Goal: Task Accomplishment & Management: Manage account settings

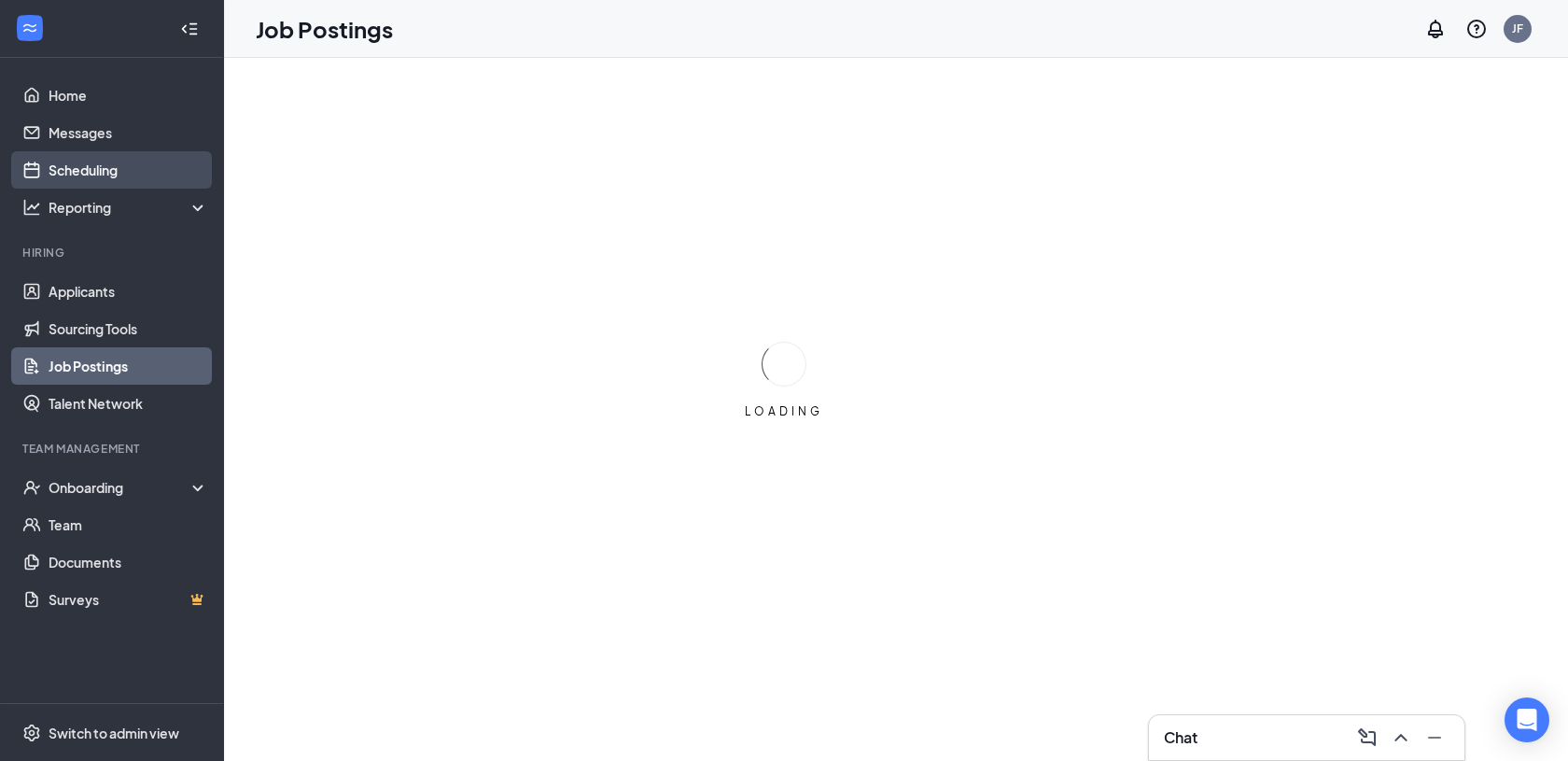
click at [148, 169] on link "Scheduling" at bounding box center [128, 170] width 159 height 37
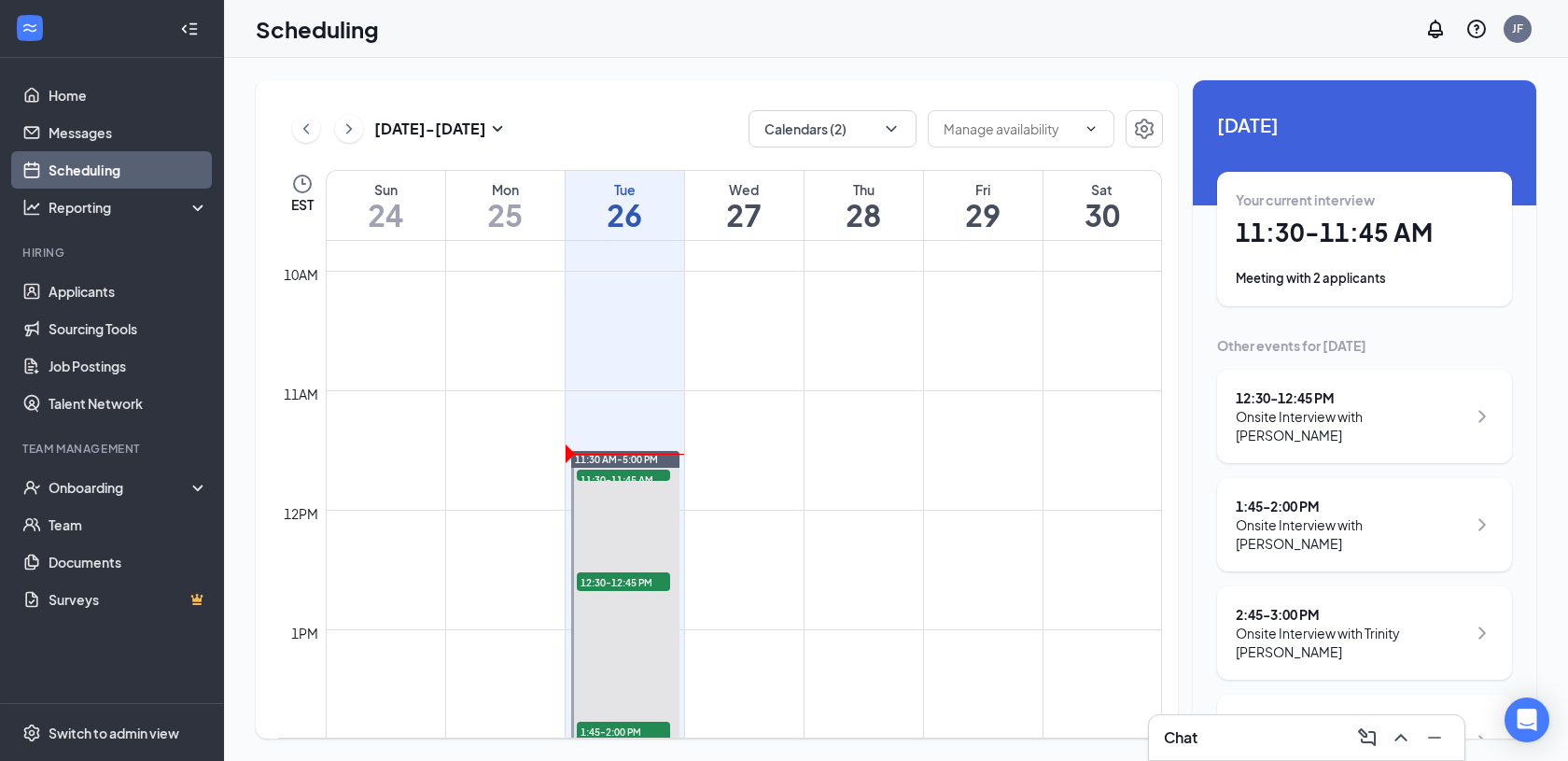
scroll to position [1170, 0]
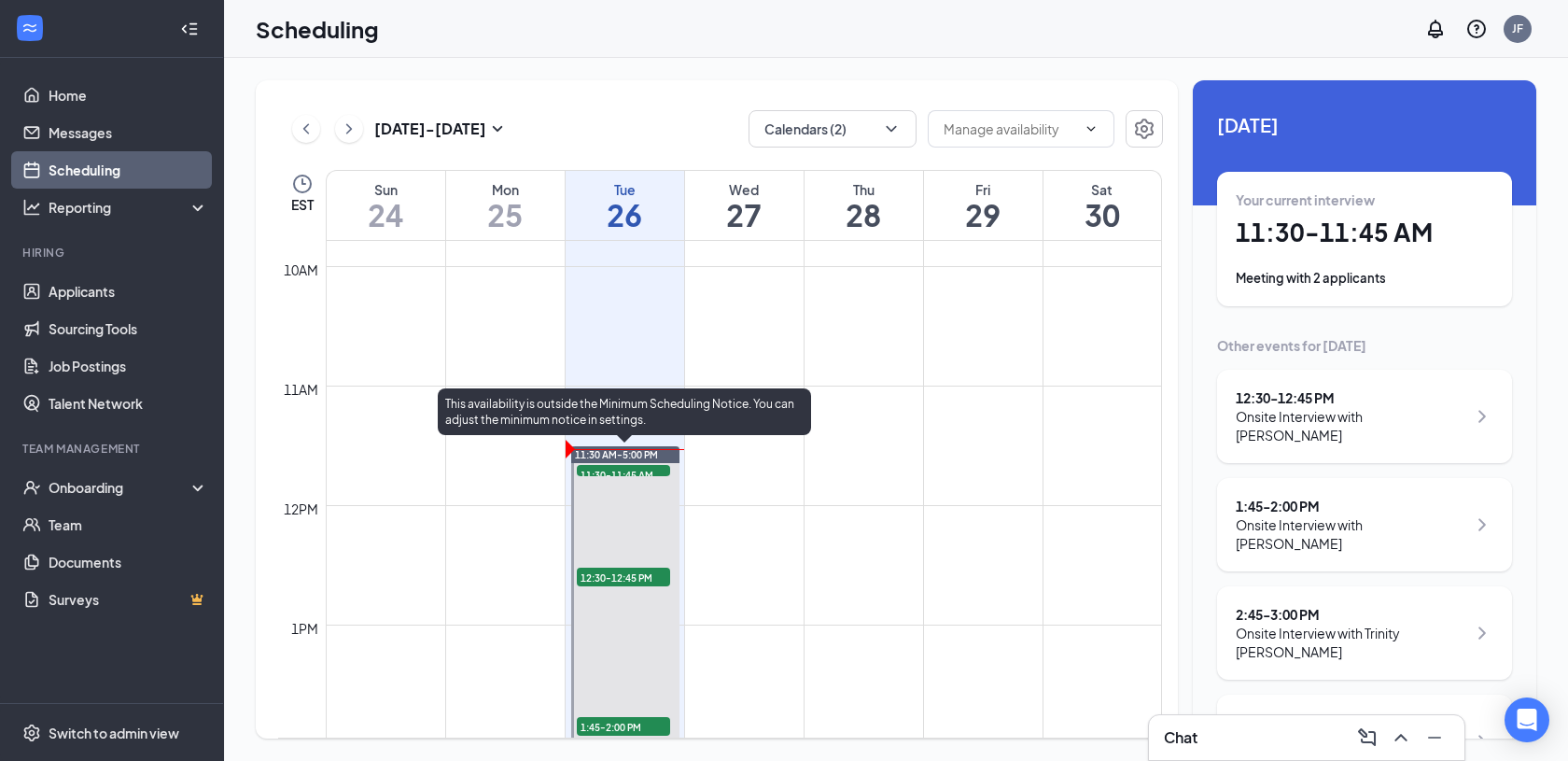
click at [627, 471] on span "11:30-11:45 AM" at bounding box center [624, 473] width 93 height 18
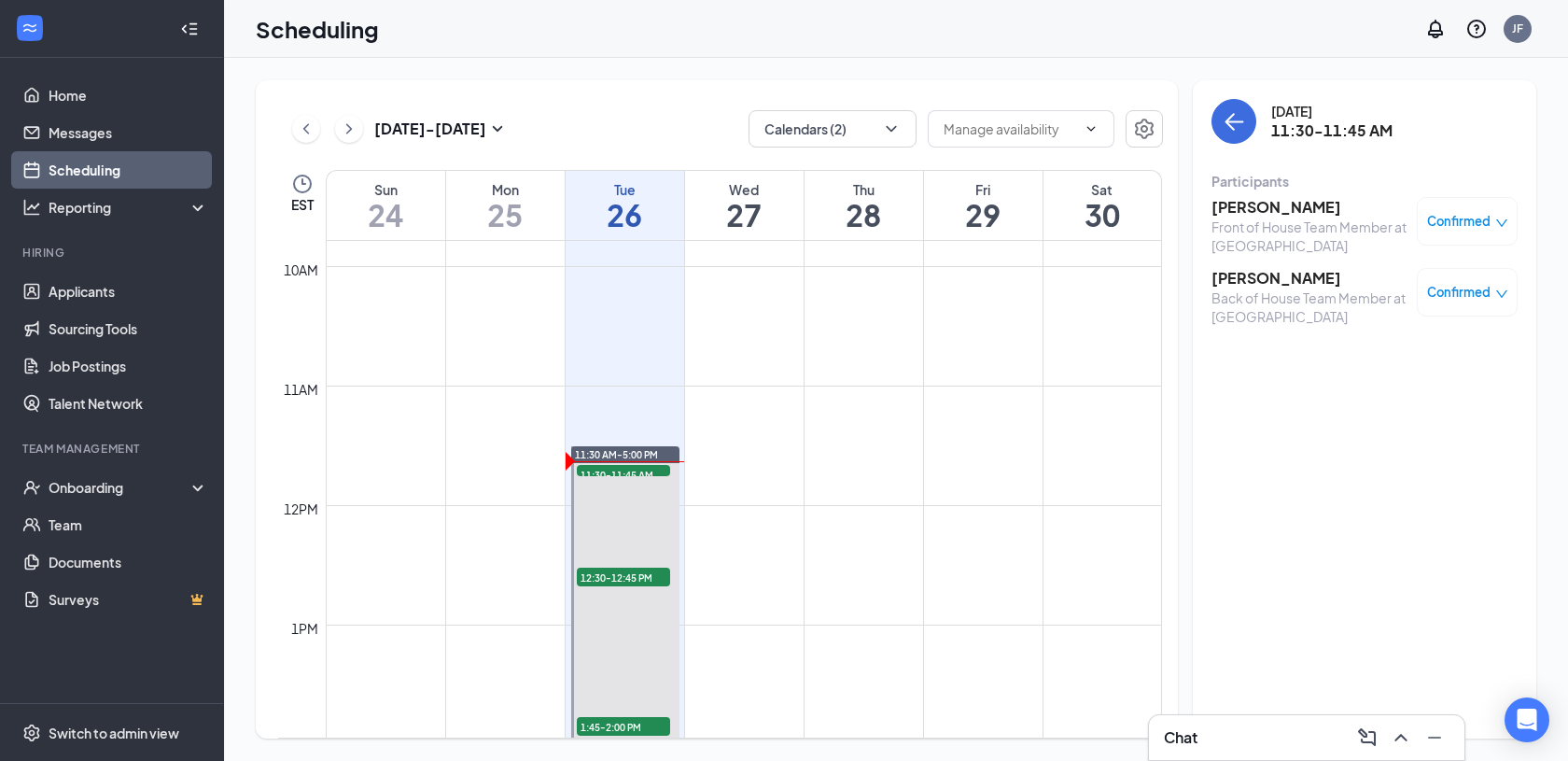
click at [1470, 210] on div "Confirmed" at bounding box center [1467, 222] width 101 height 49
click at [1492, 225] on div "Confirmed" at bounding box center [1468, 221] width 82 height 18
click at [1411, 317] on span "Mark complete" at bounding box center [1408, 313] width 93 height 20
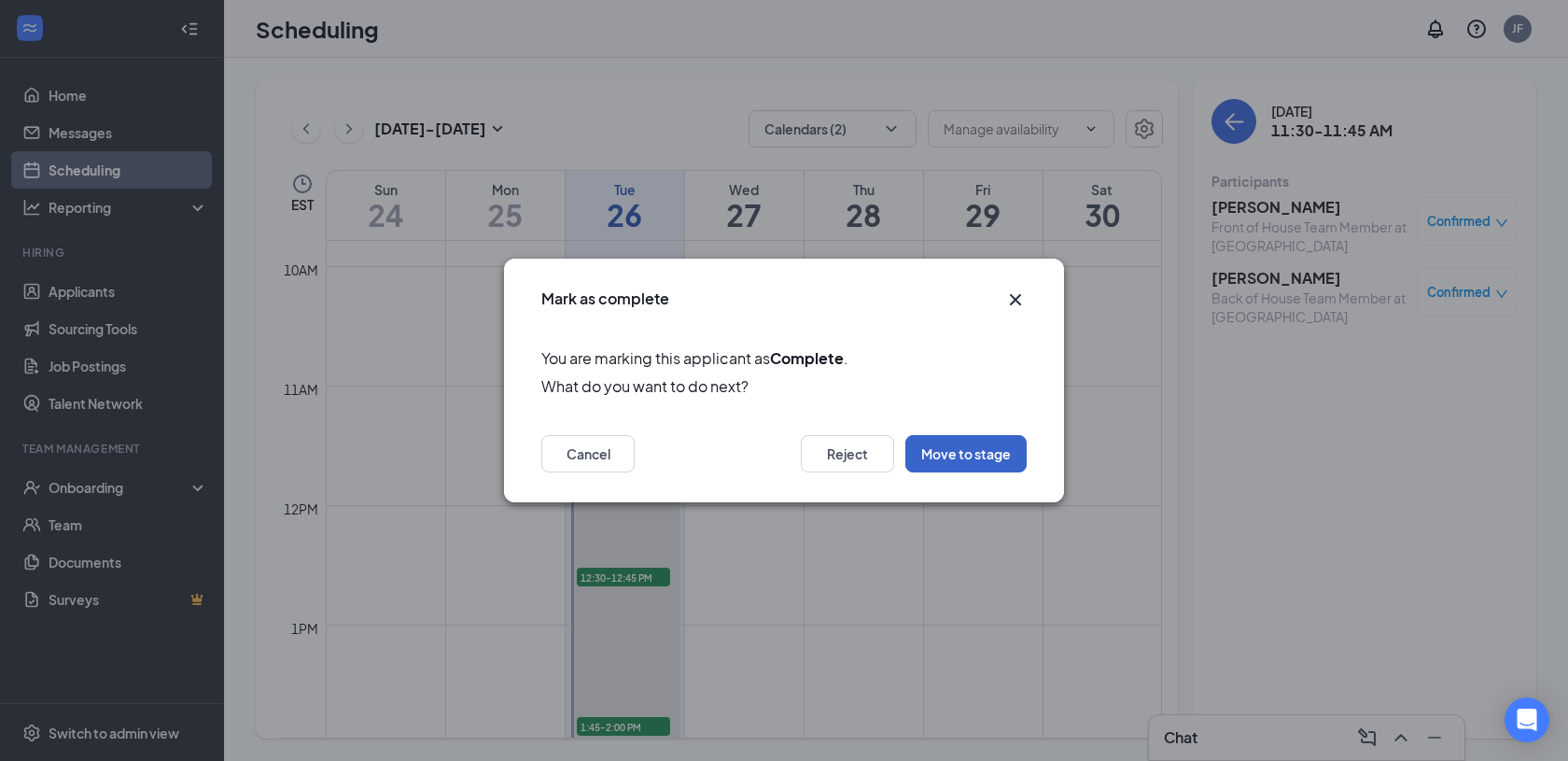
click at [980, 456] on button "Move to stage" at bounding box center [966, 454] width 121 height 37
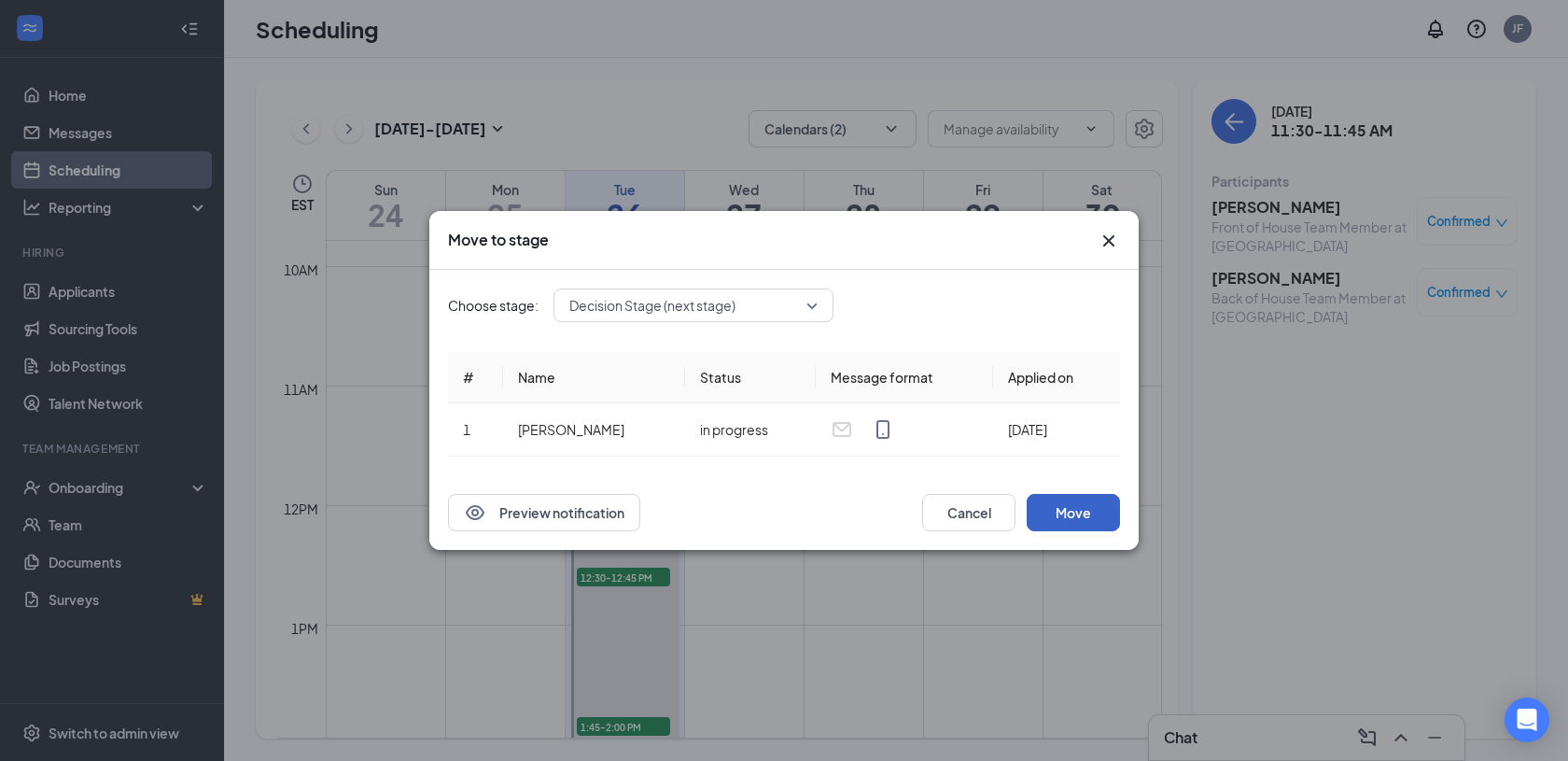
click at [1064, 511] on button "Move" at bounding box center [1074, 512] width 93 height 37
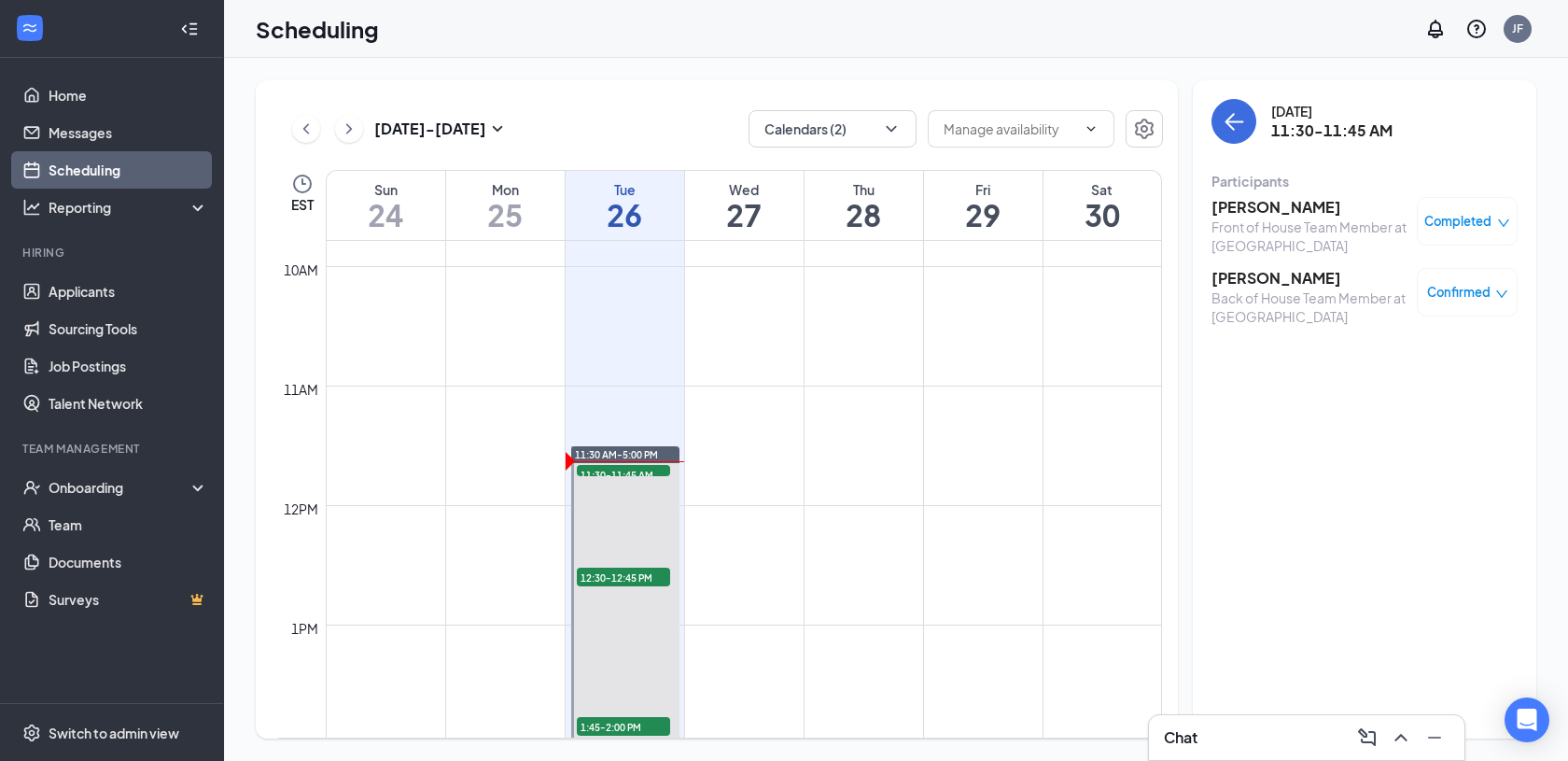
click at [1482, 294] on span "Confirmed" at bounding box center [1458, 292] width 63 height 18
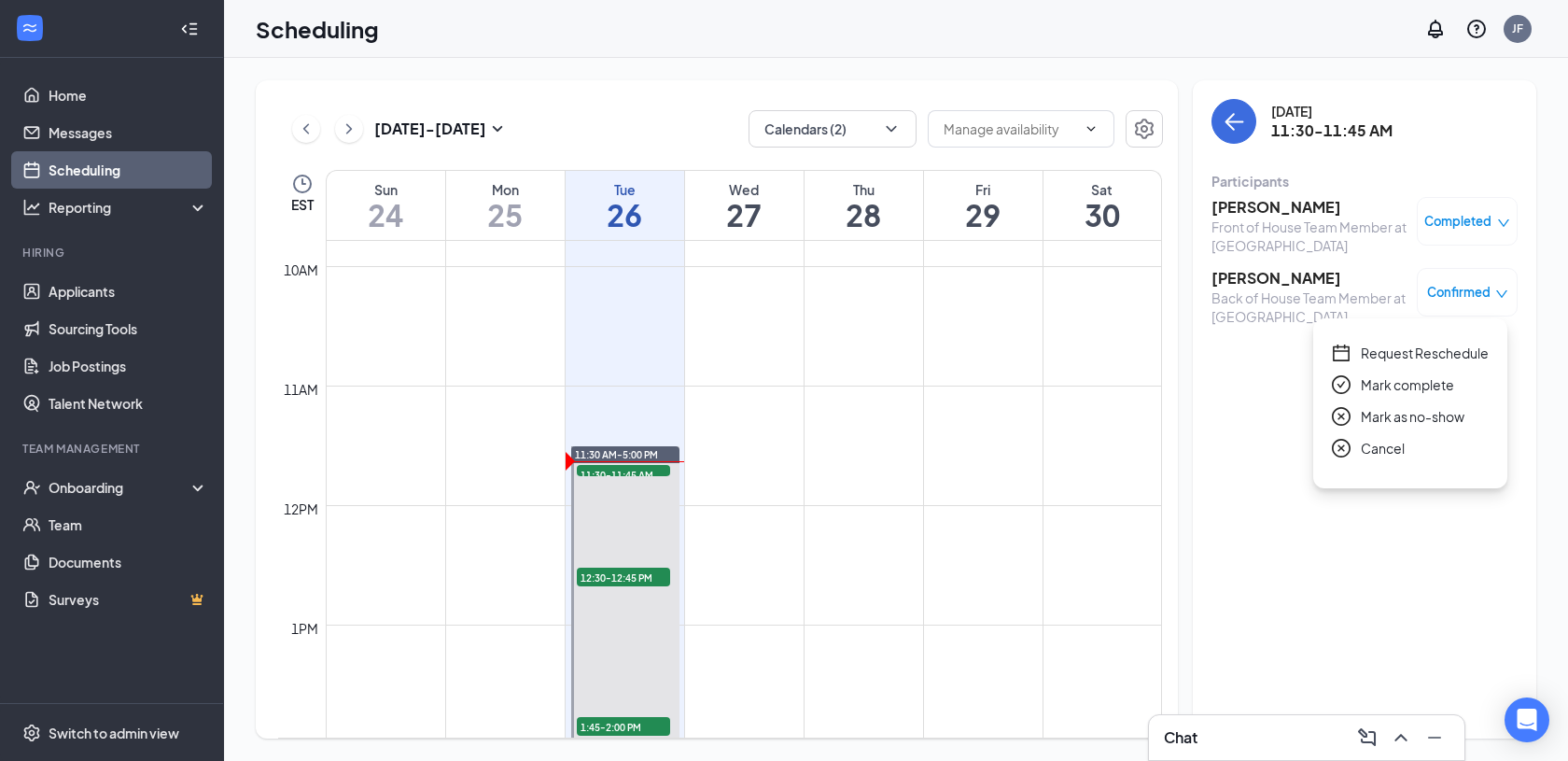
click at [1425, 382] on span "Mark complete" at bounding box center [1408, 384] width 93 height 20
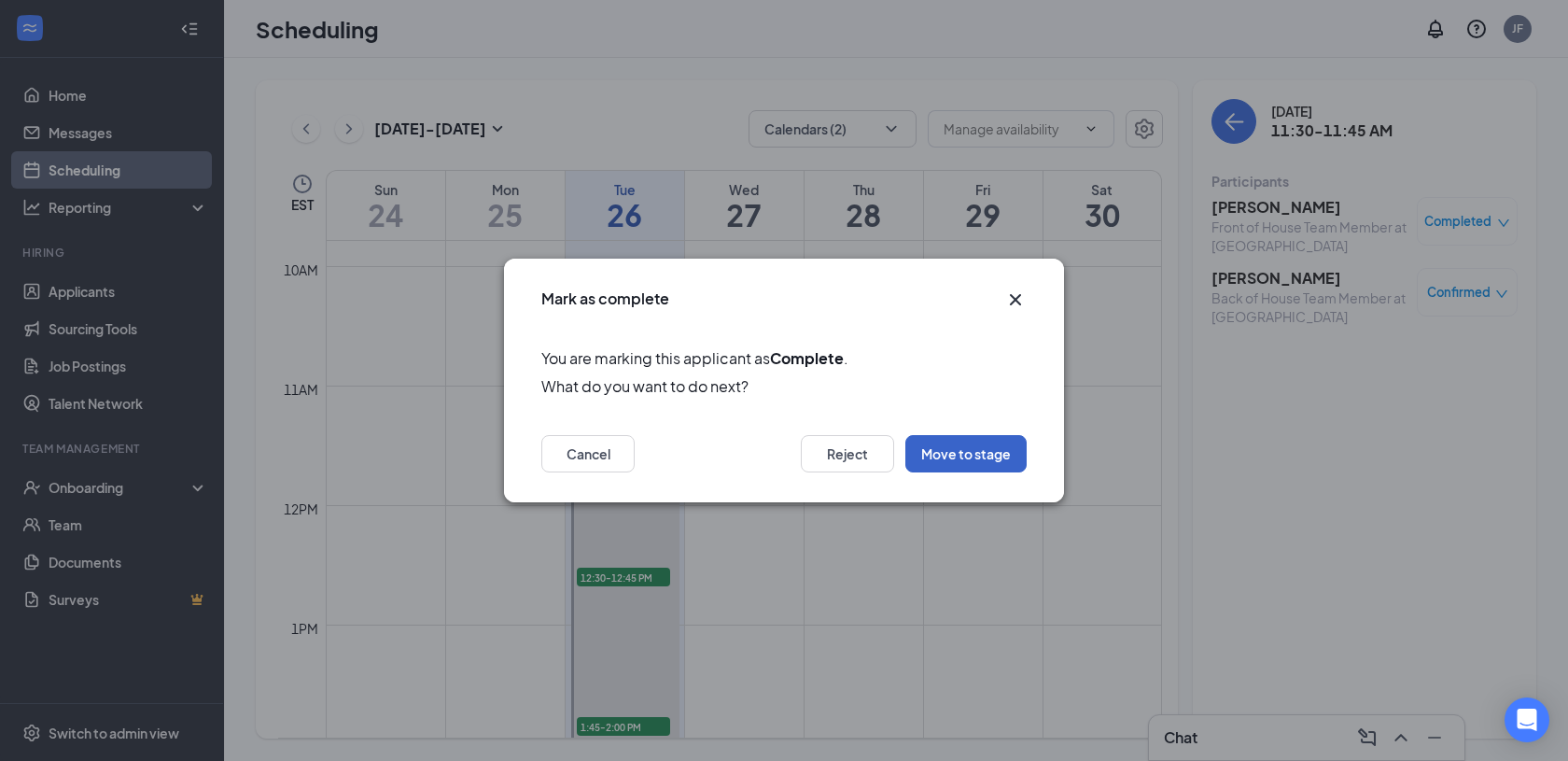
click at [966, 453] on button "Move to stage" at bounding box center [966, 454] width 121 height 37
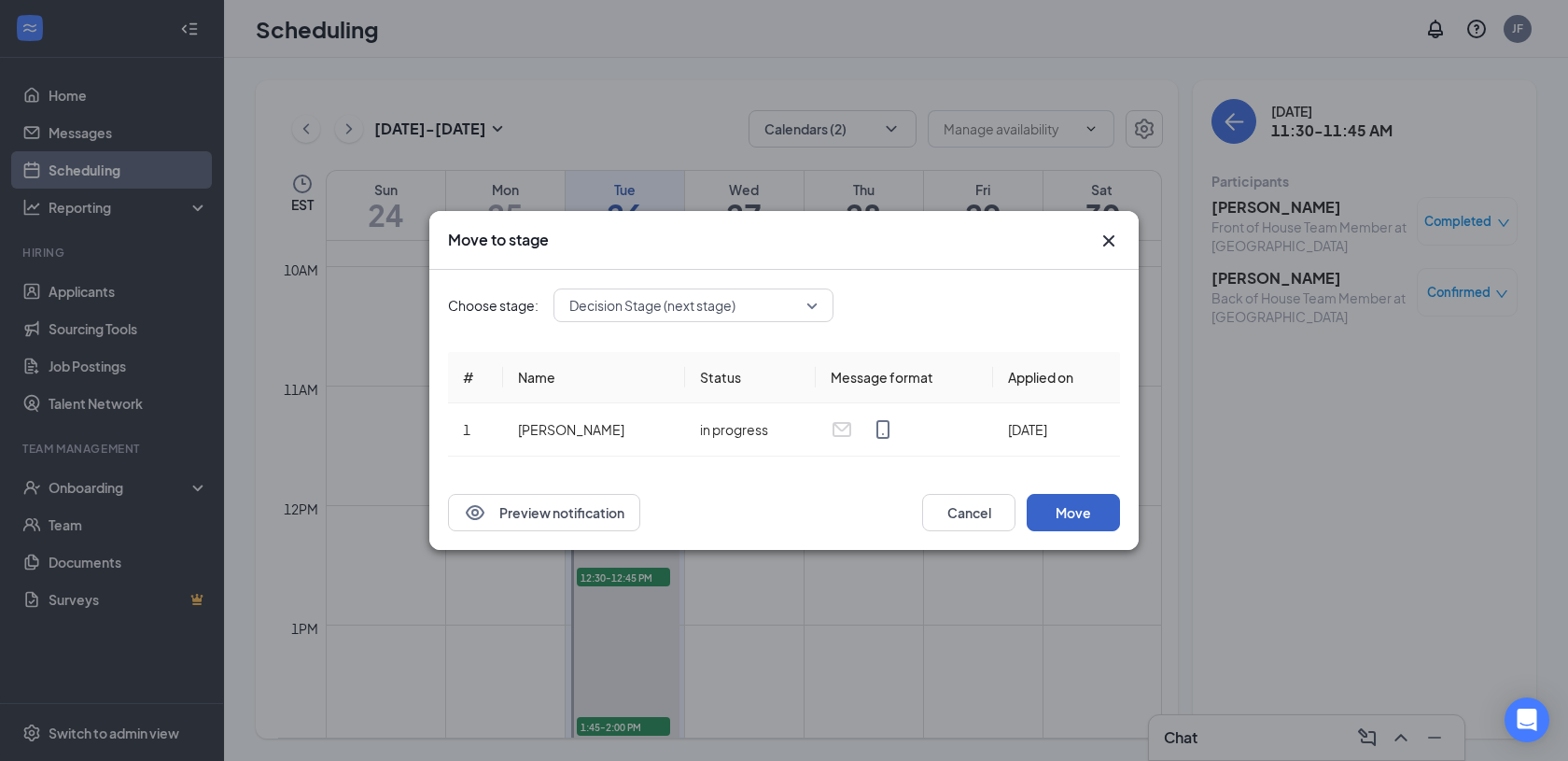
click at [1063, 510] on button "Move" at bounding box center [1074, 512] width 93 height 37
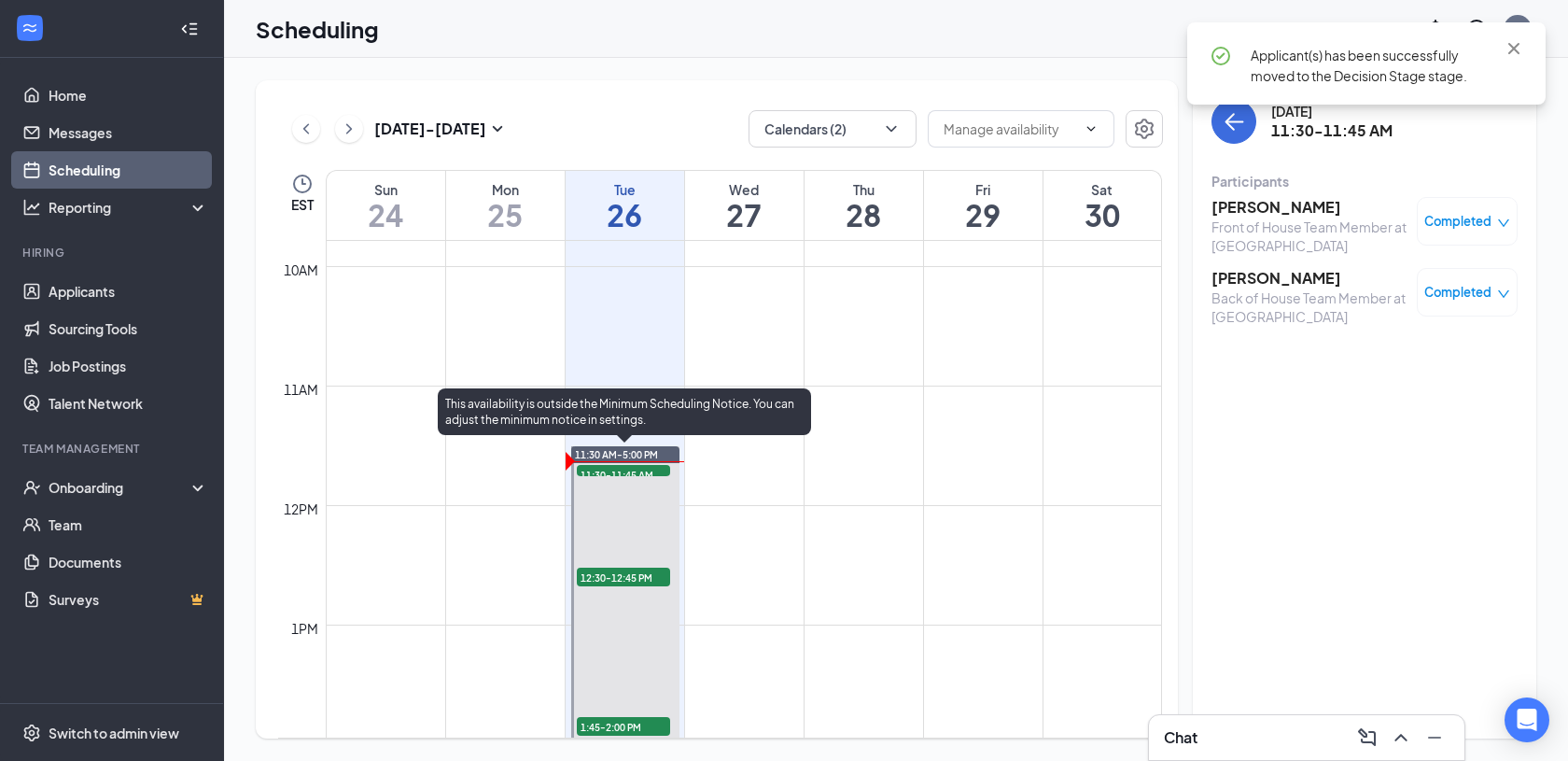
click at [615, 573] on span "12:30-12:45 PM" at bounding box center [624, 576] width 93 height 18
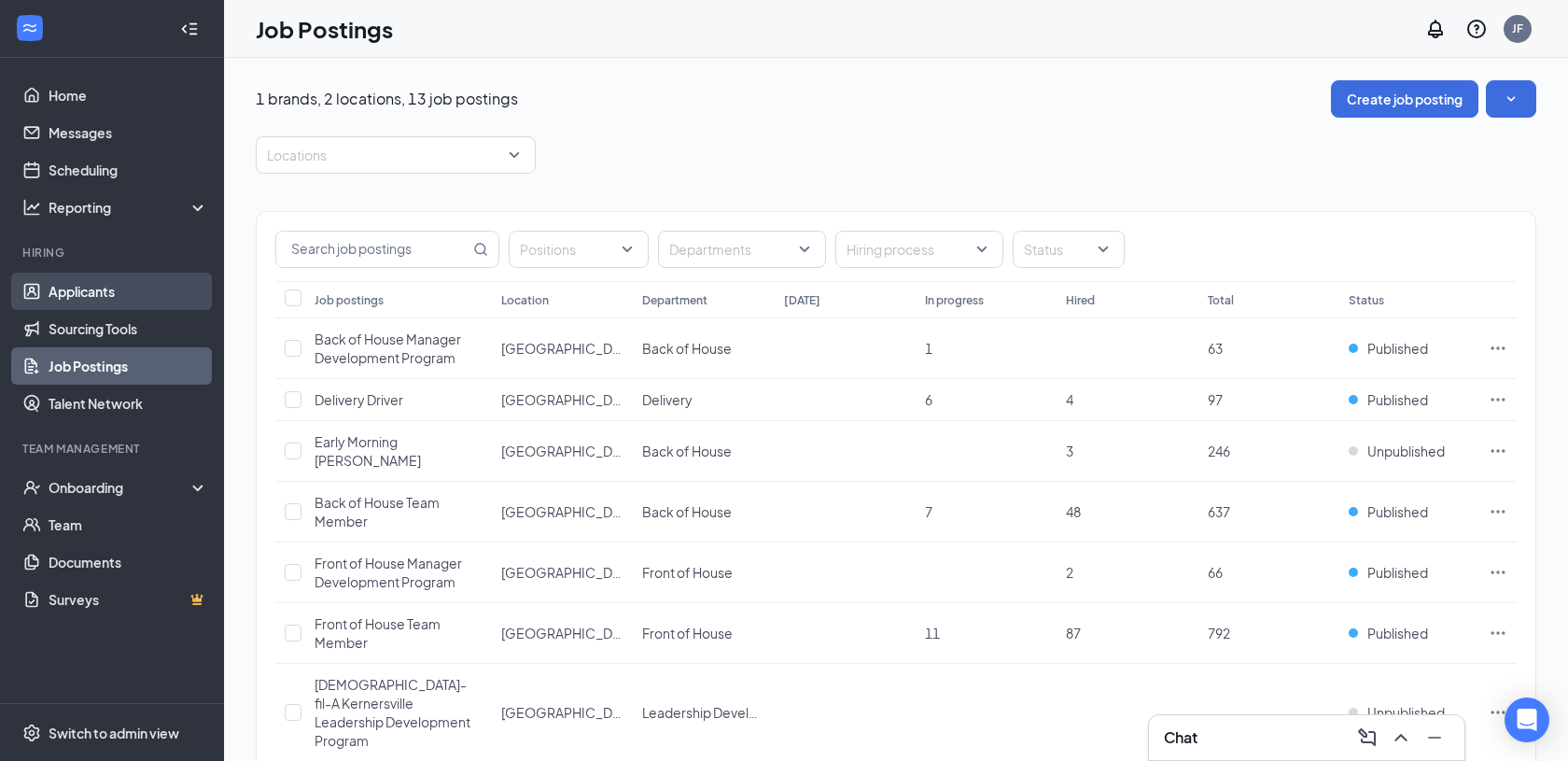
click at [88, 289] on link "Applicants" at bounding box center [128, 291] width 159 height 37
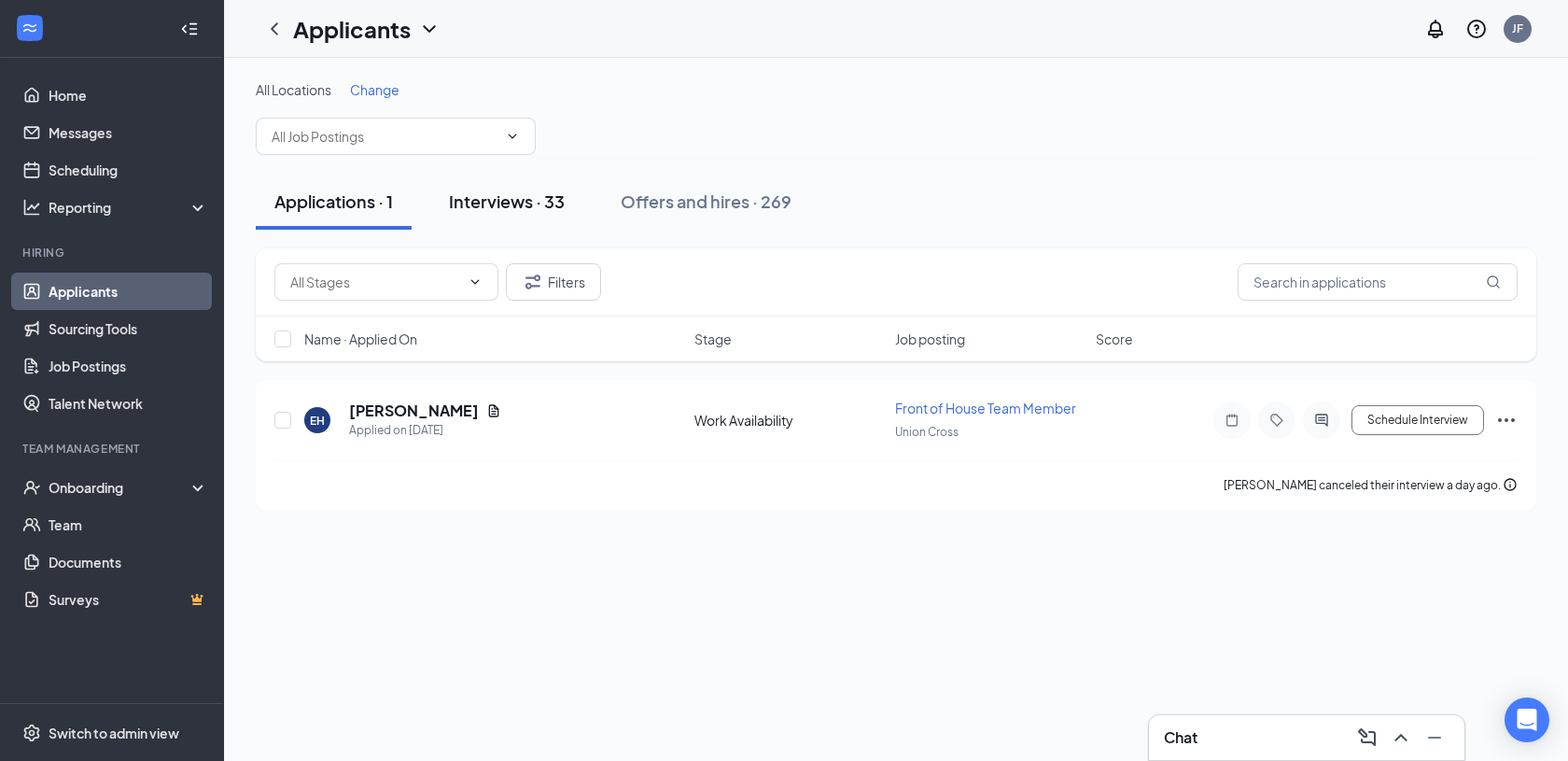
click at [502, 217] on button "Interviews · 33" at bounding box center [507, 202] width 153 height 56
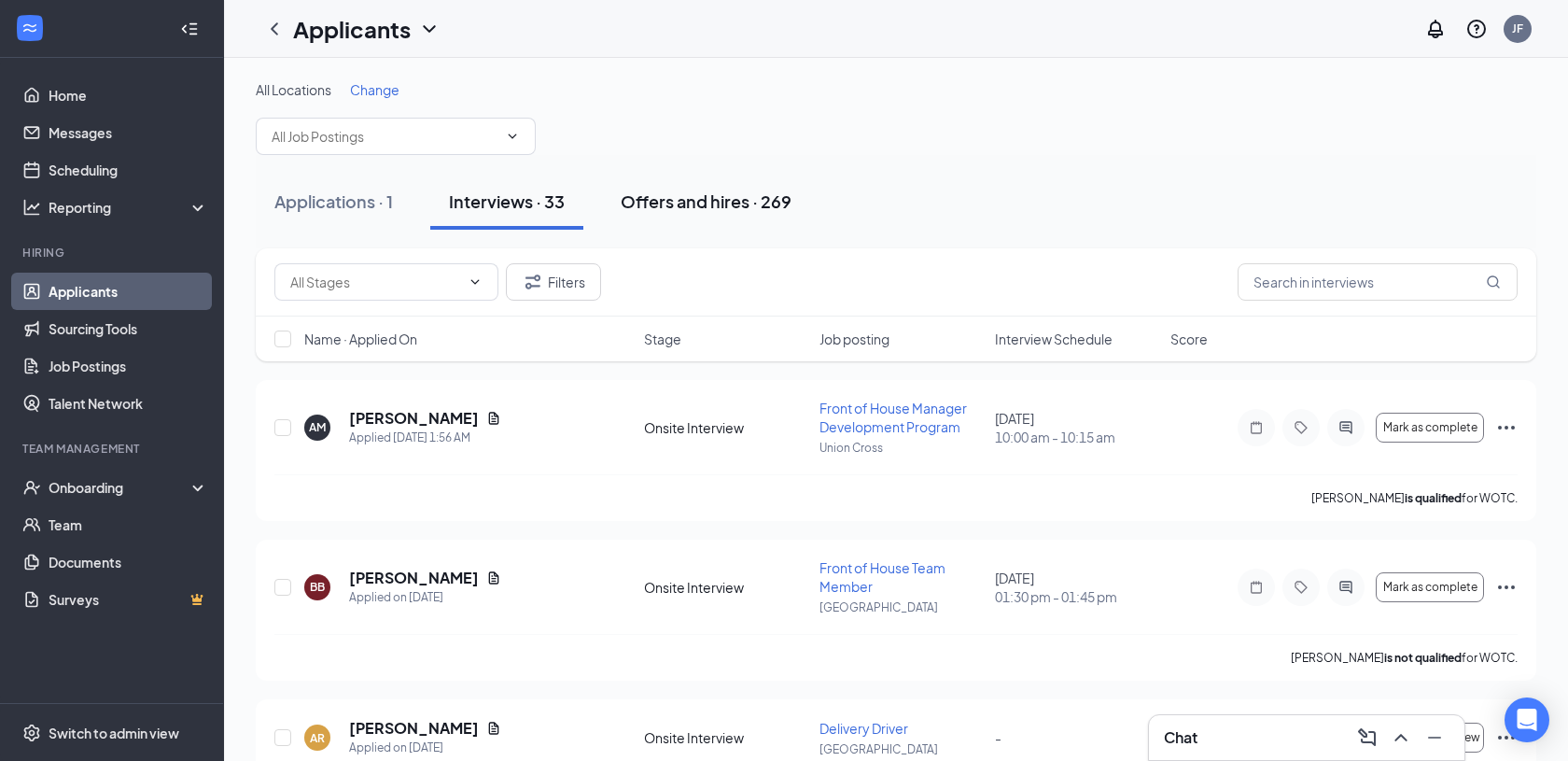
click at [694, 203] on div "Offers and hires · 269" at bounding box center [706, 201] width 171 height 23
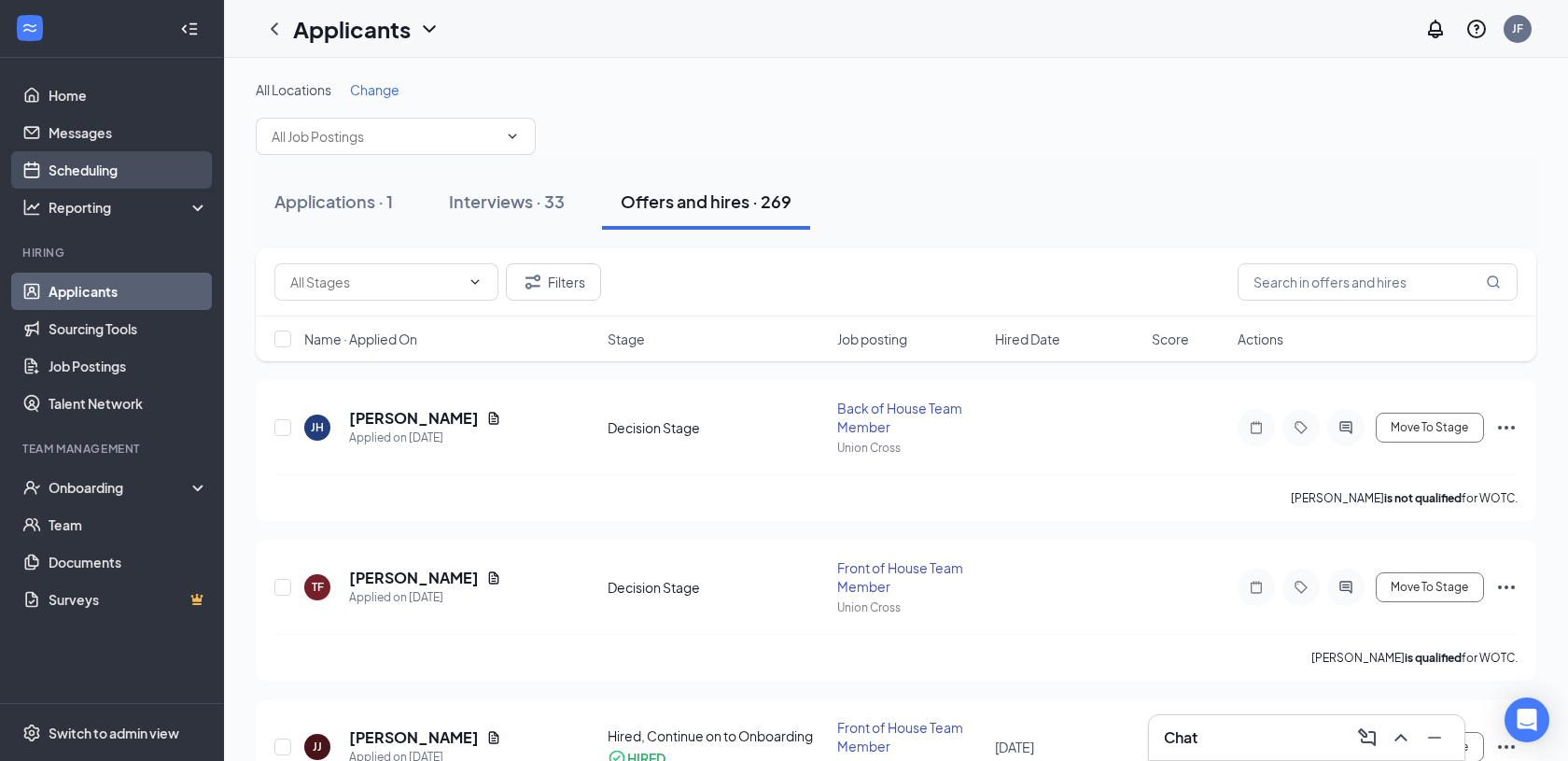
click at [140, 170] on link "Scheduling" at bounding box center [128, 170] width 159 height 37
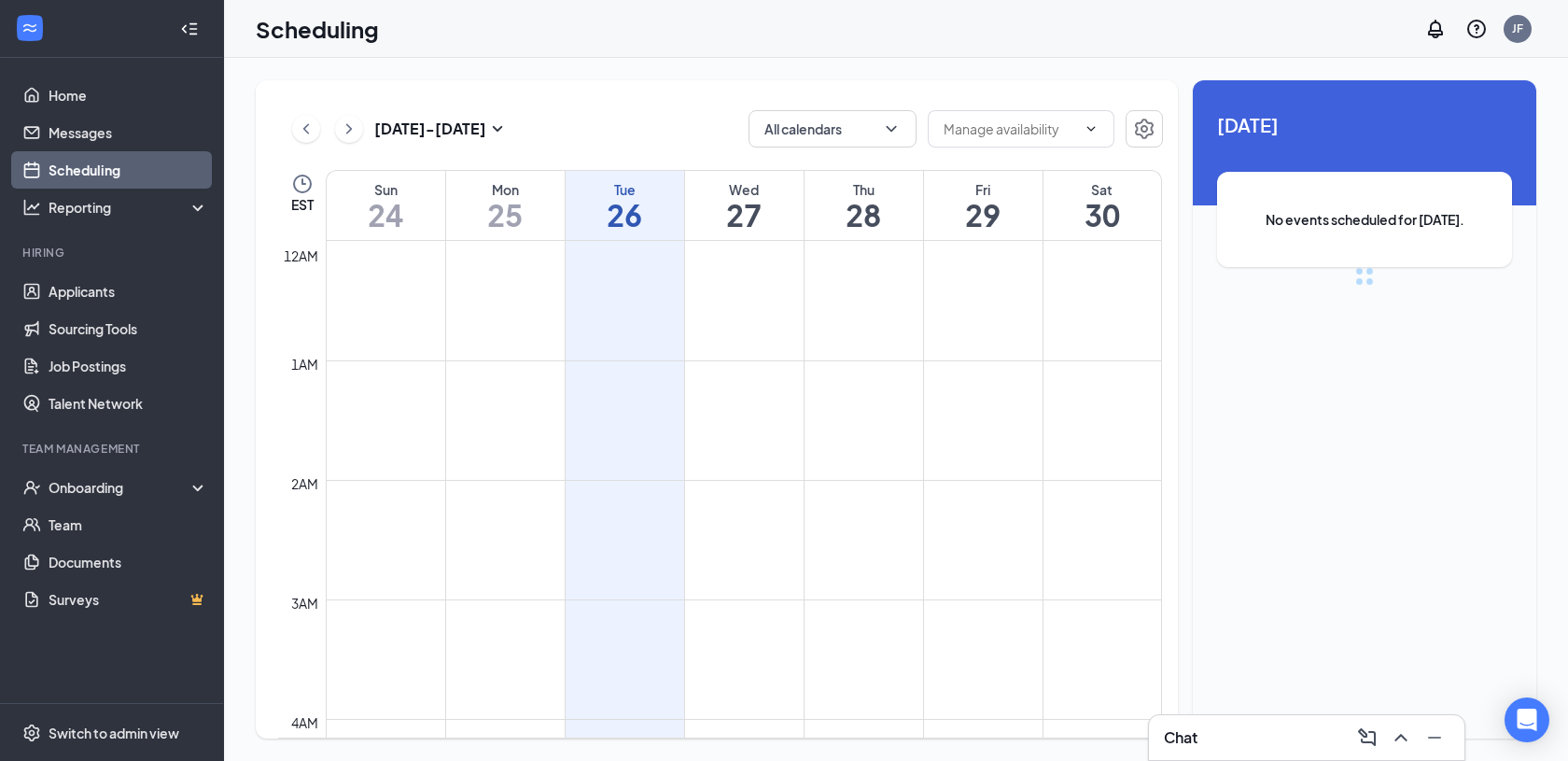
scroll to position [917, 0]
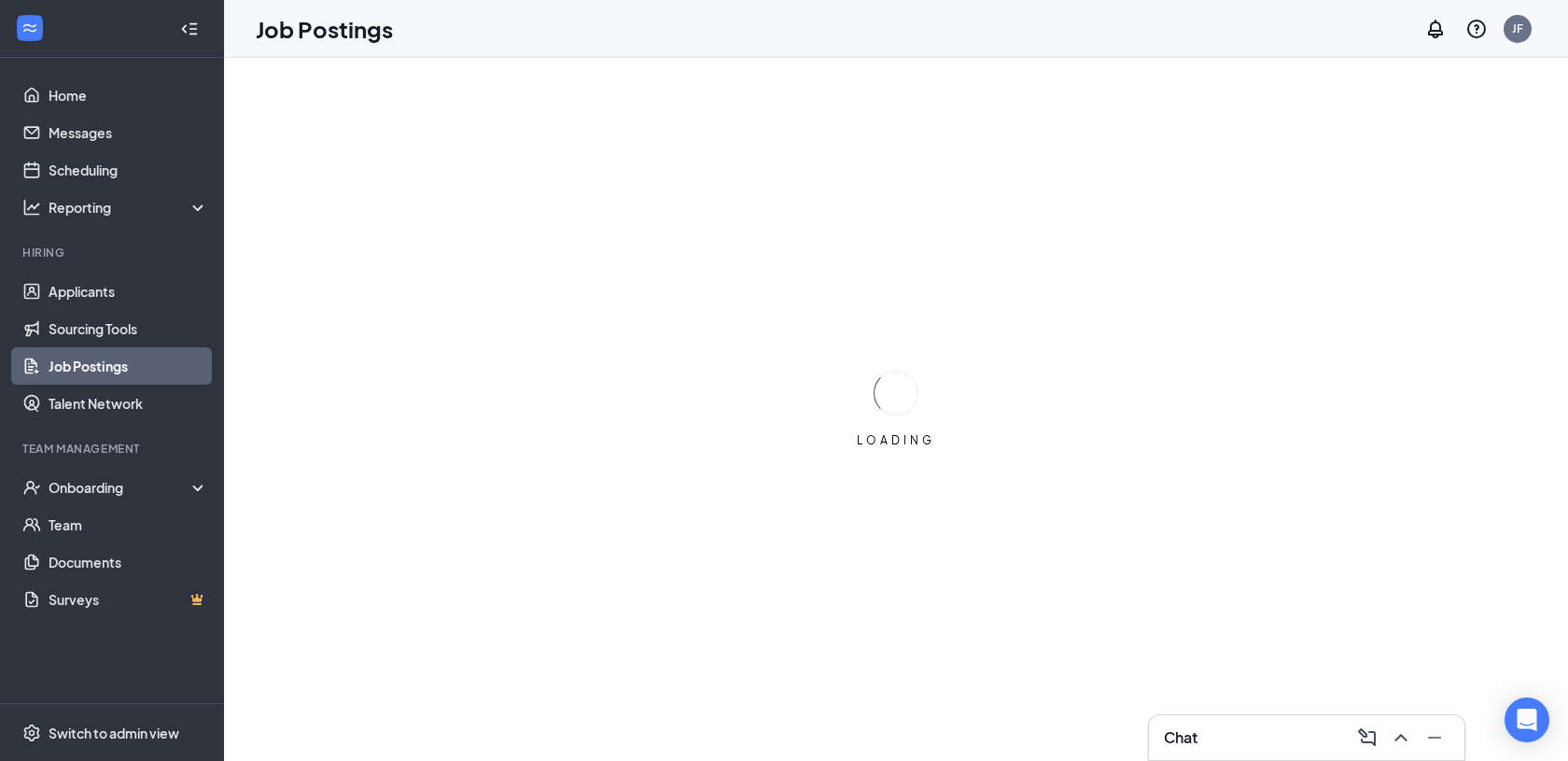
click at [1227, 731] on div "Chat" at bounding box center [1307, 737] width 286 height 30
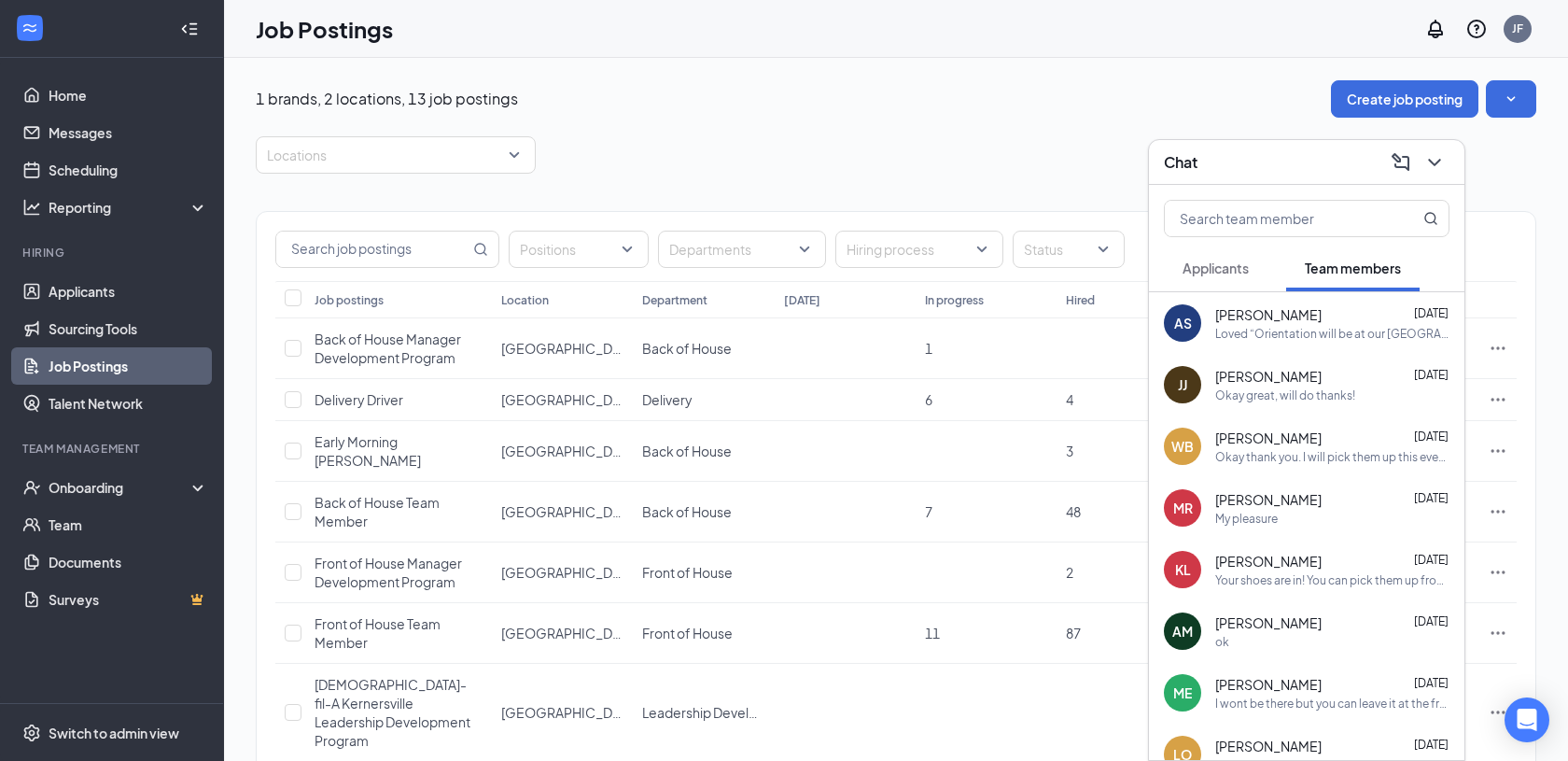
click at [1330, 328] on div "Loved “Orientation will be at our Main Street store, 1110 S. Main Street, Kerne…" at bounding box center [1332, 333] width 234 height 16
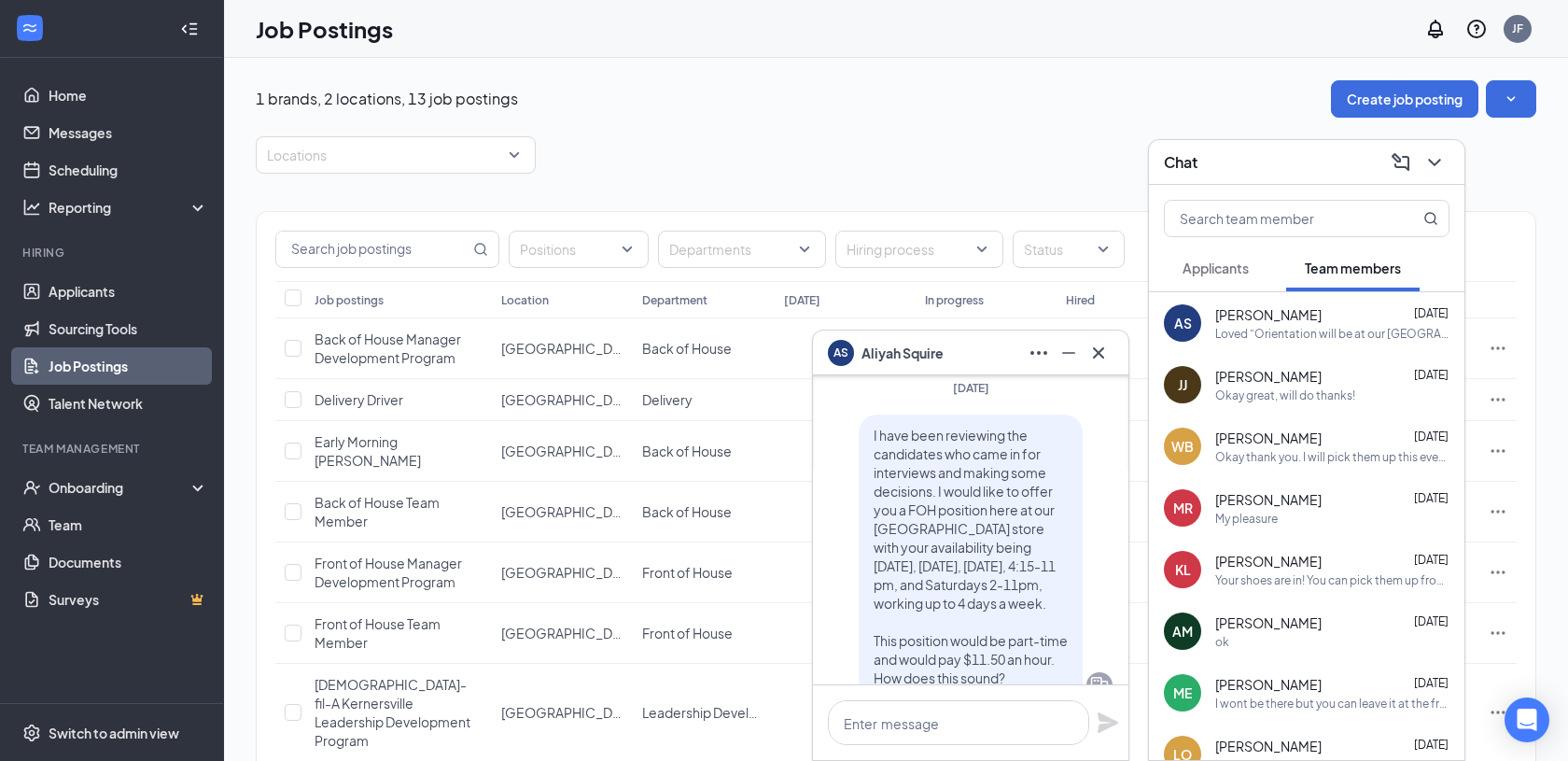
scroll to position [-3263, 0]
click at [1241, 388] on div "Okay great, will do thanks!" at bounding box center [1285, 396] width 140 height 16
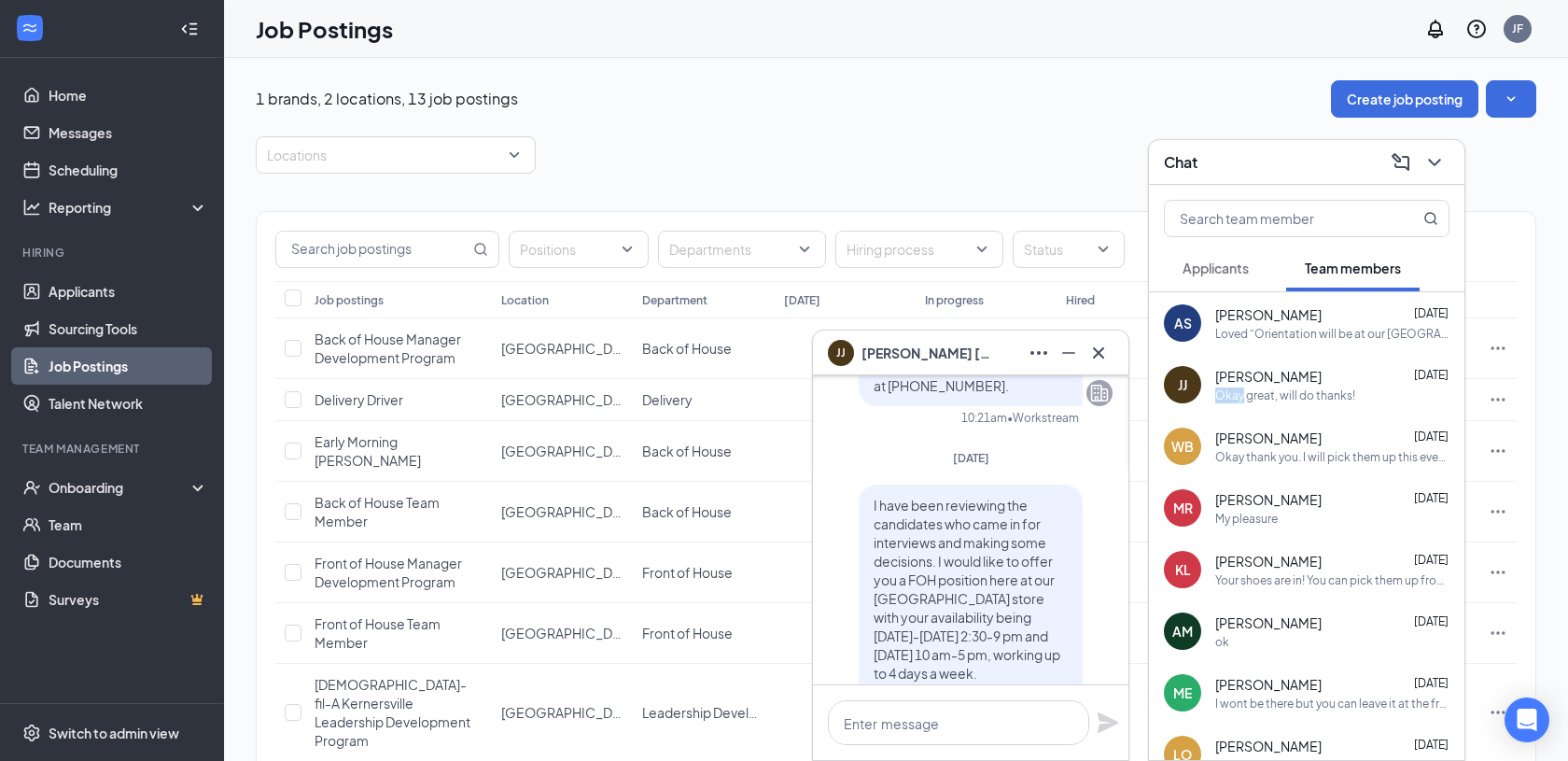
scroll to position [-3102, 0]
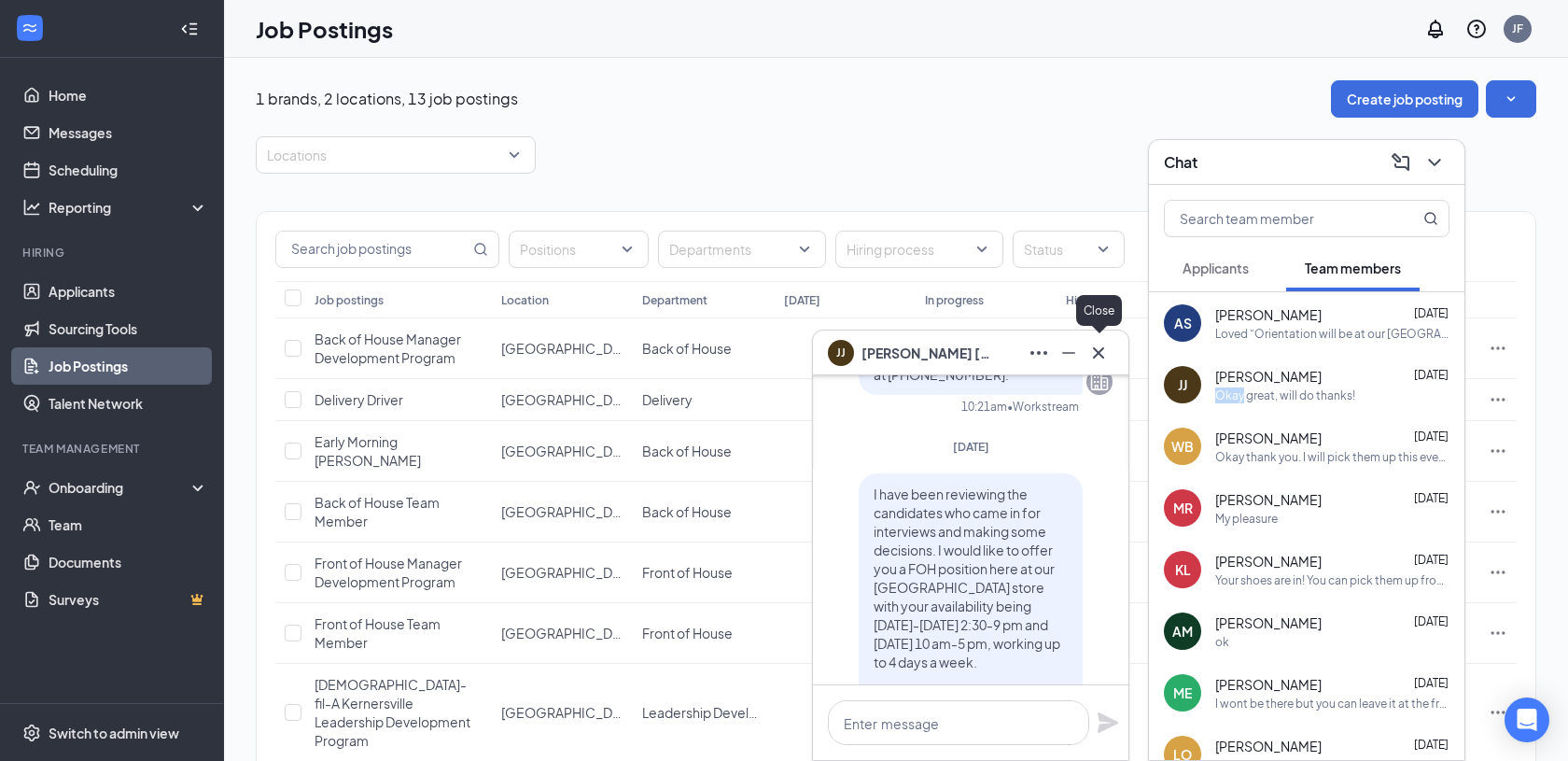
click at [1097, 343] on icon "Cross" at bounding box center [1098, 353] width 22 height 22
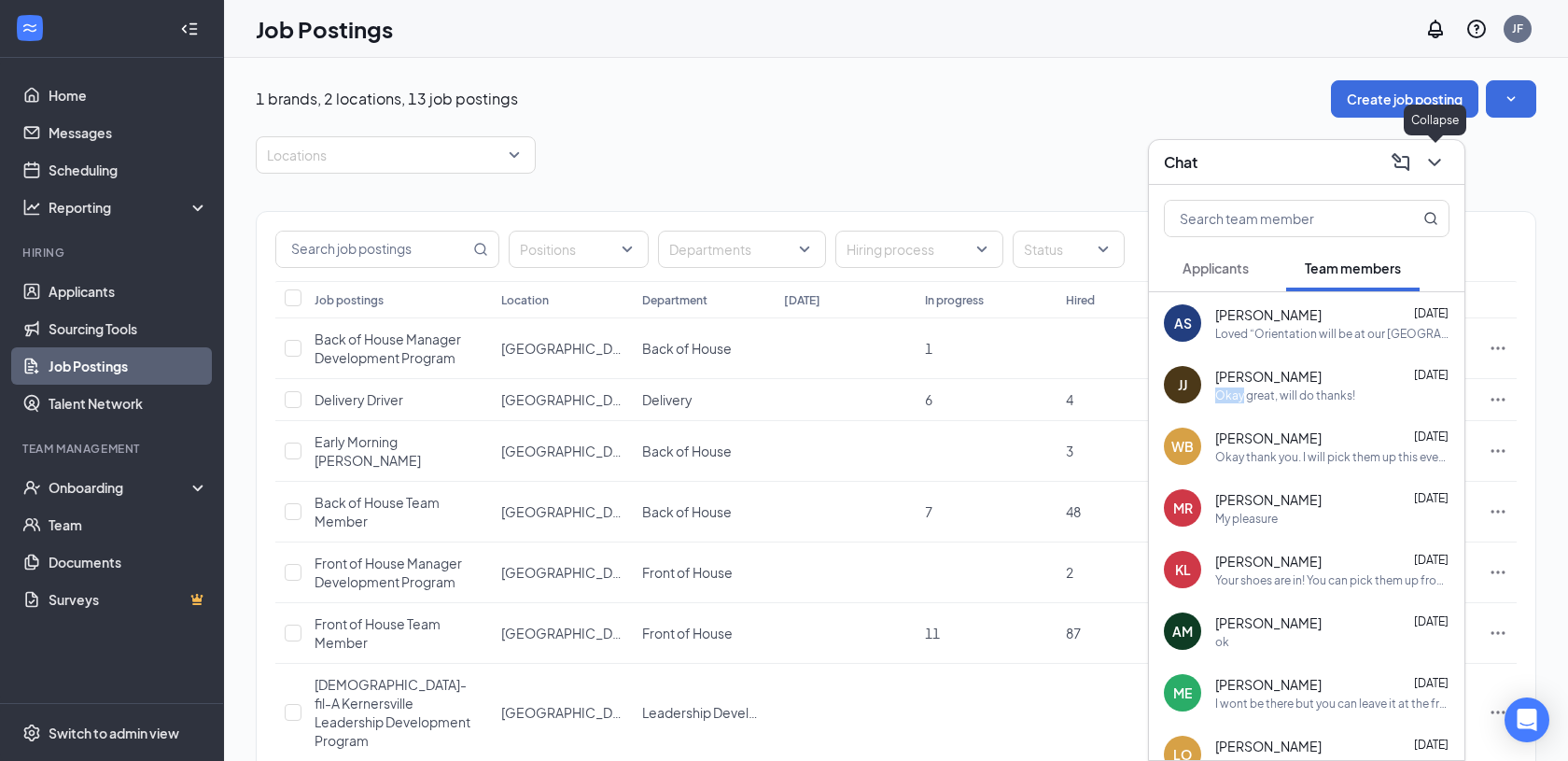
click at [1433, 155] on icon "ChevronDown" at bounding box center [1434, 162] width 22 height 22
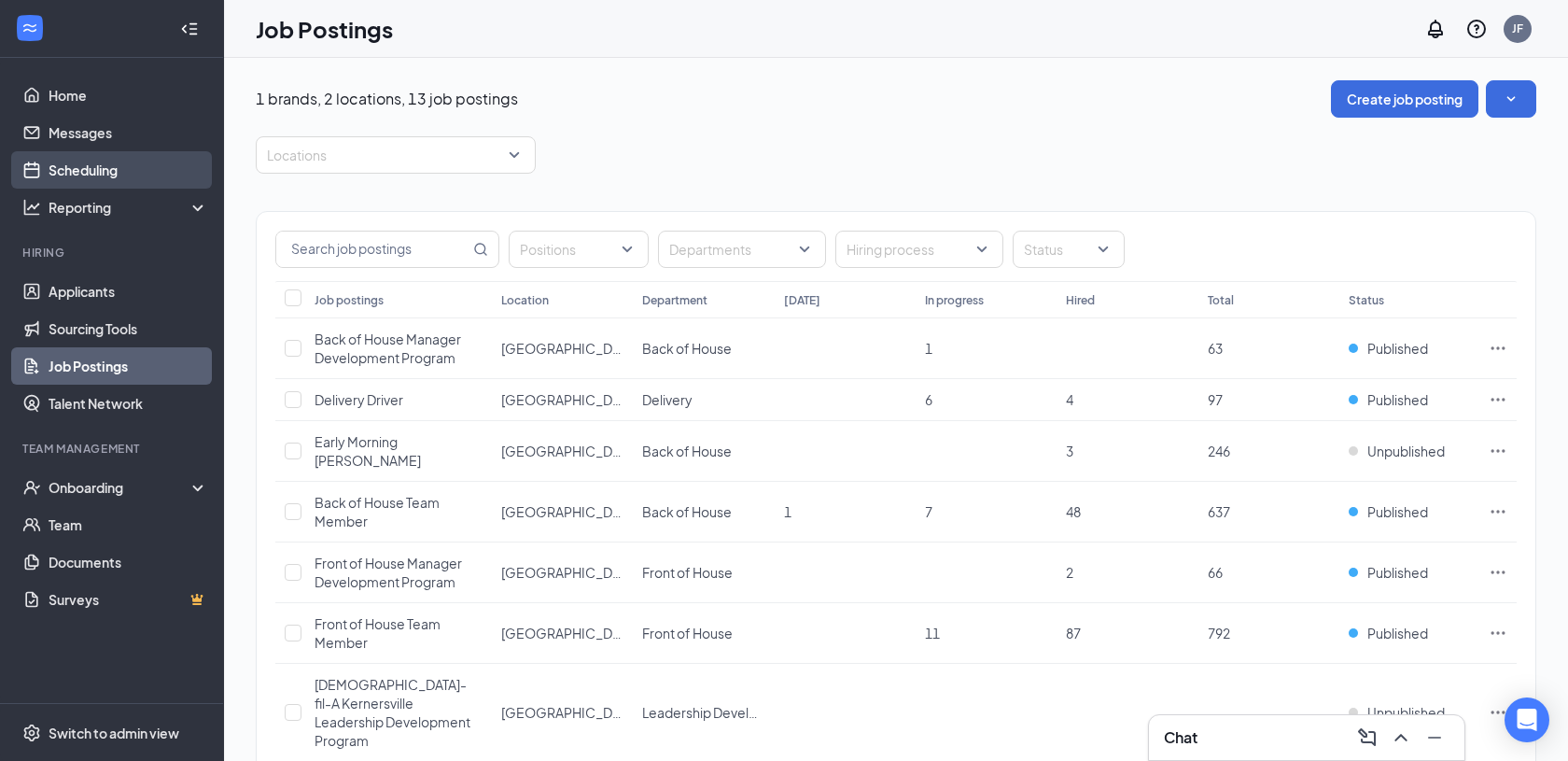
click at [122, 174] on link "Scheduling" at bounding box center [128, 170] width 159 height 37
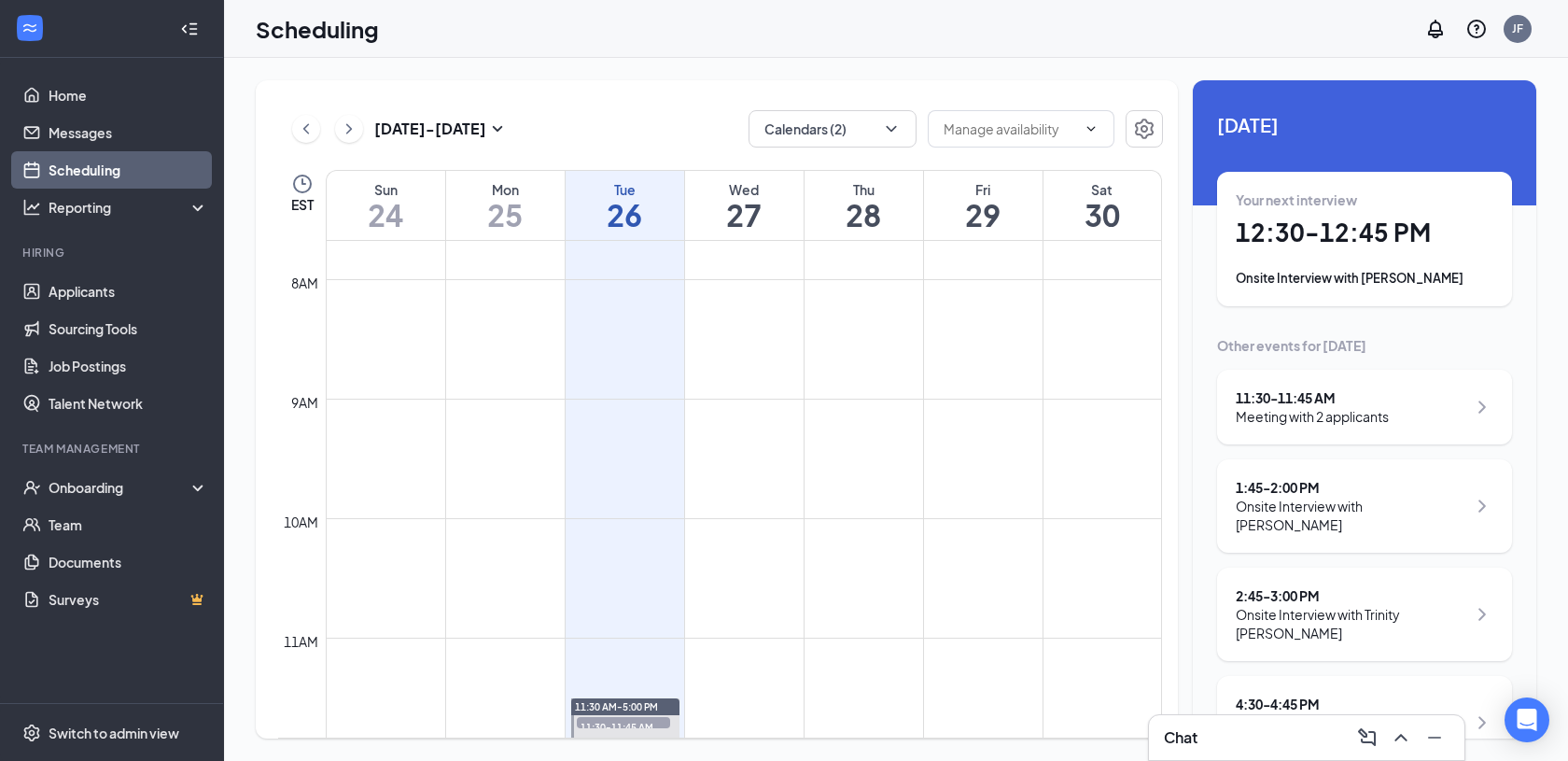
scroll to position [1310, 0]
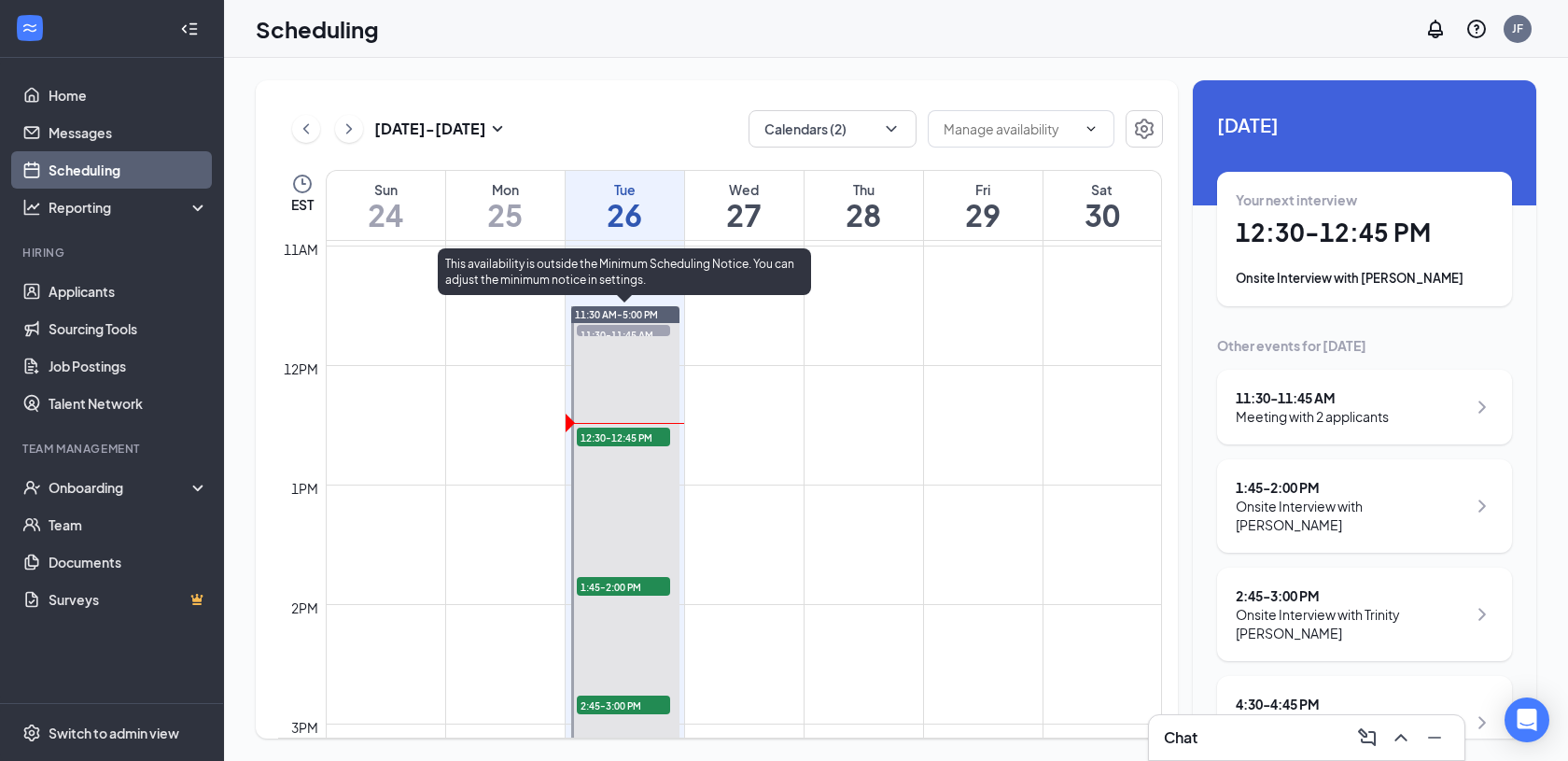
click at [634, 437] on span "12:30-12:45 PM" at bounding box center [624, 436] width 93 height 18
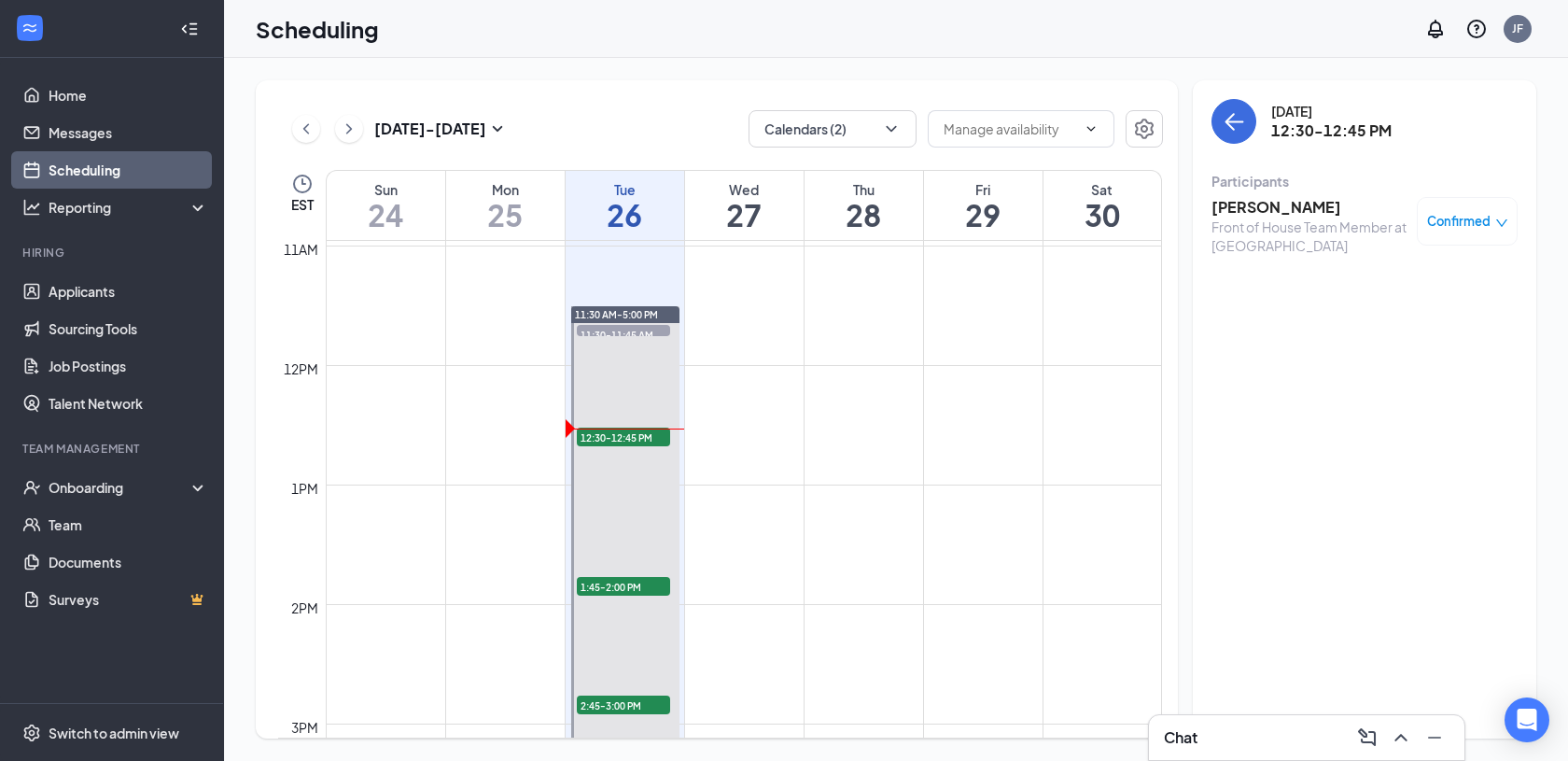
click at [617, 437] on span "12:30-12:45 PM" at bounding box center [624, 436] width 93 height 18
click at [1465, 224] on span "Confirmed" at bounding box center [1458, 221] width 63 height 18
click at [1406, 350] on span "Mark as no-show" at bounding box center [1413, 345] width 104 height 20
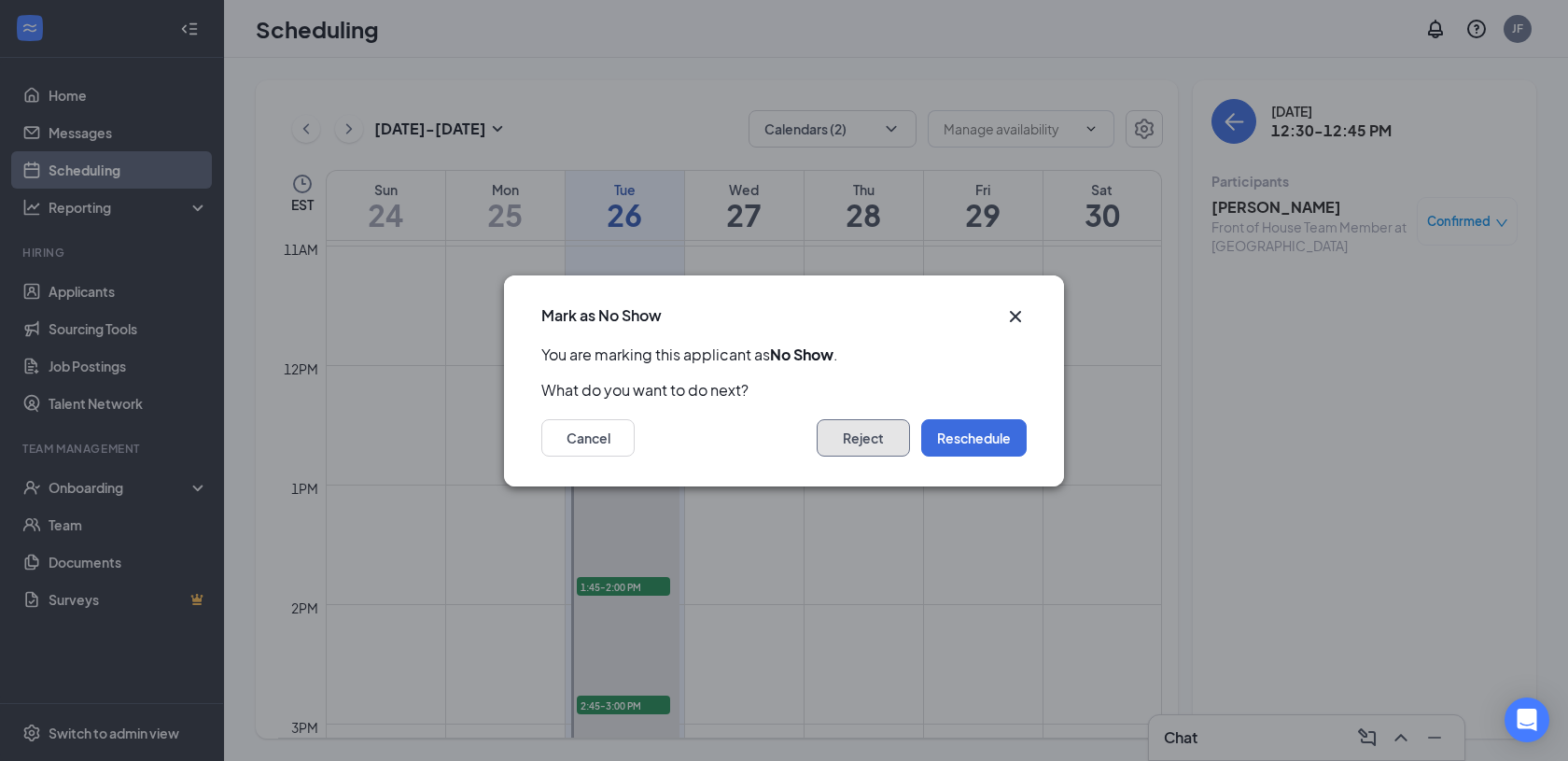
click at [864, 437] on button "Reject" at bounding box center [863, 437] width 93 height 37
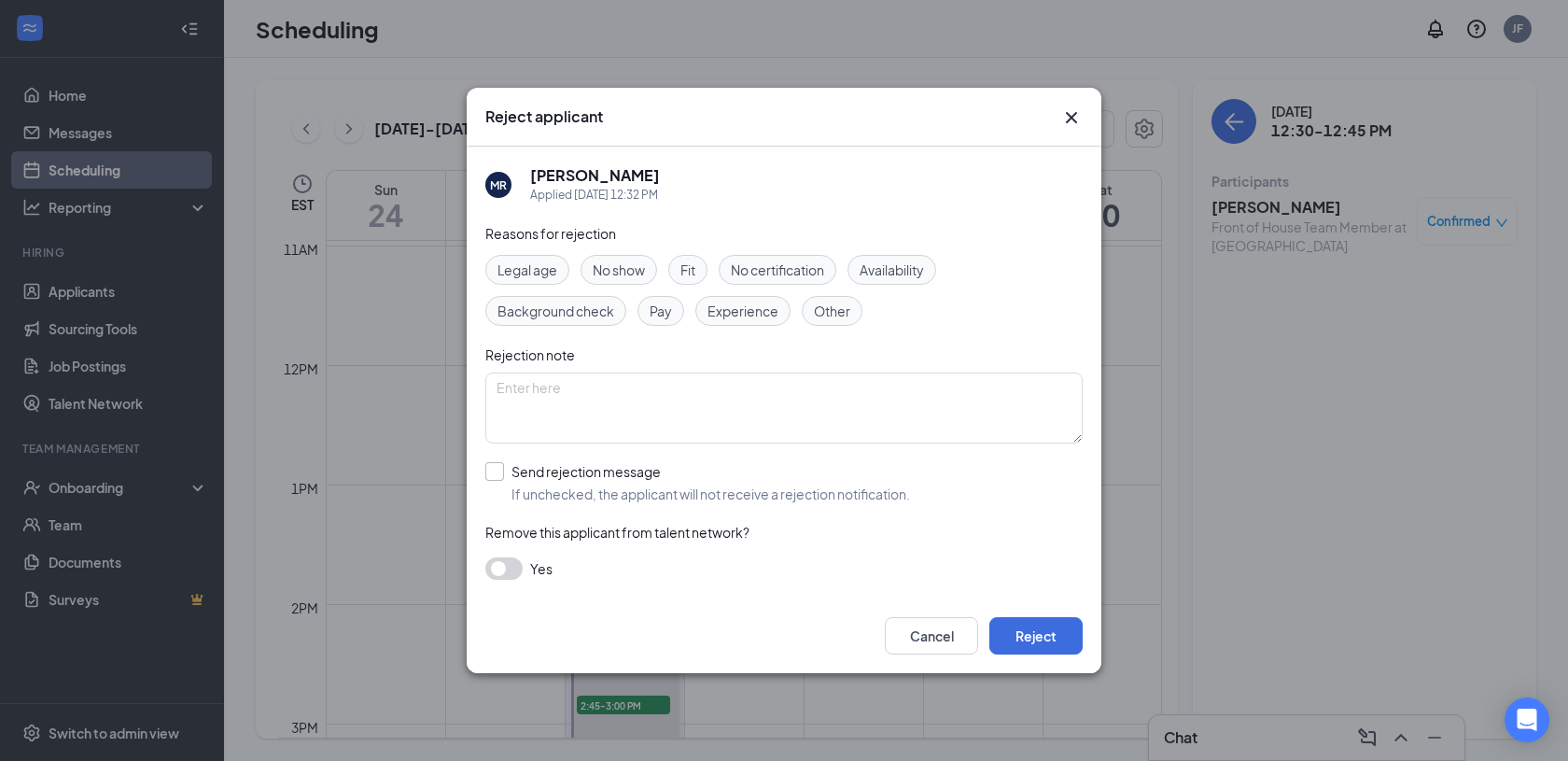
click at [496, 472] on input "Send rejection message If unchecked, the applicant will not receive a rejection…" at bounding box center [697, 482] width 425 height 41
checkbox input "true"
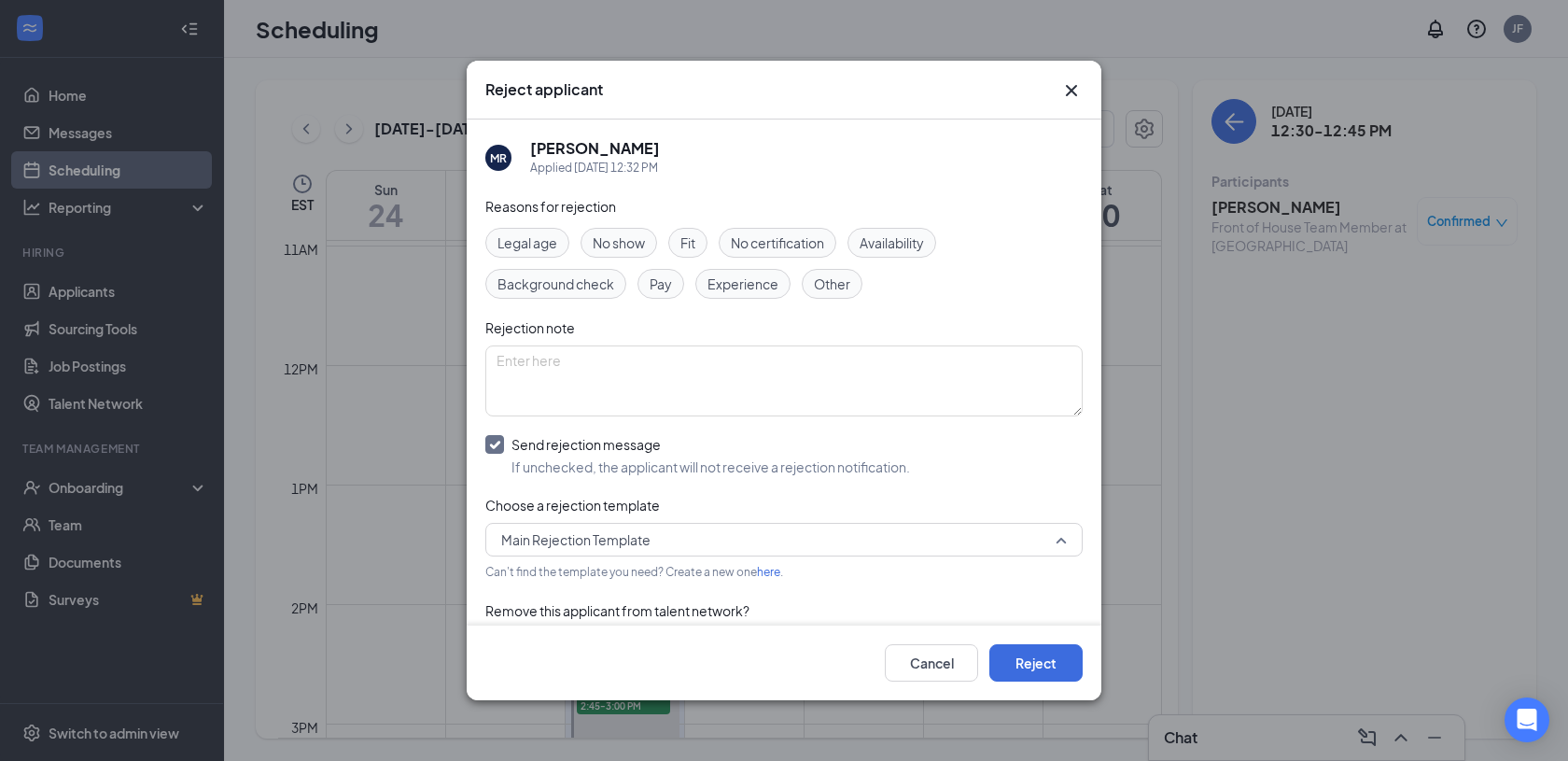
click at [603, 540] on span "Main Rejection Template" at bounding box center [576, 539] width 150 height 28
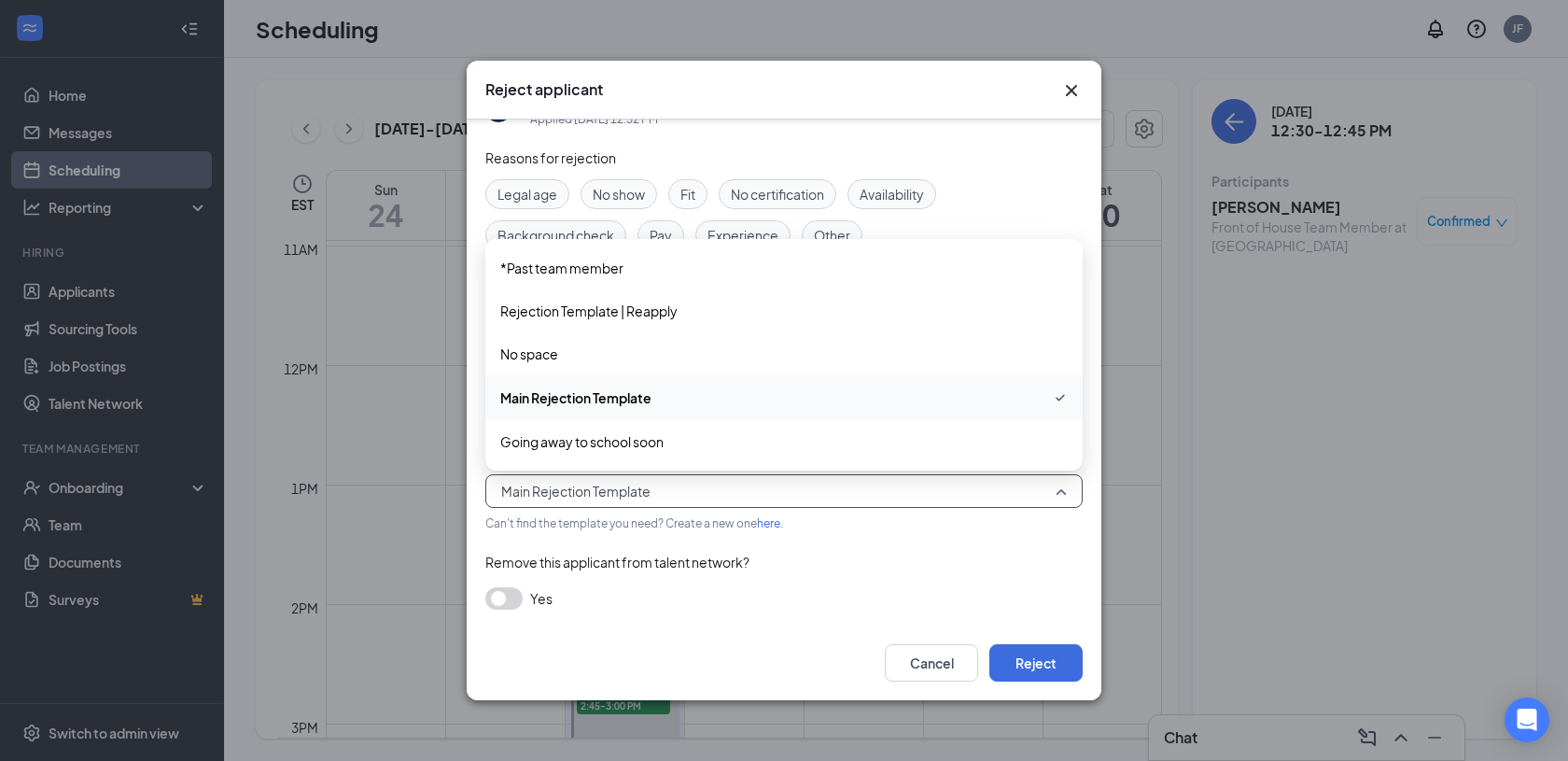
scroll to position [51, 0]
click at [818, 560] on div "Remove this applicant from talent network?" at bounding box center [783, 560] width 597 height 20
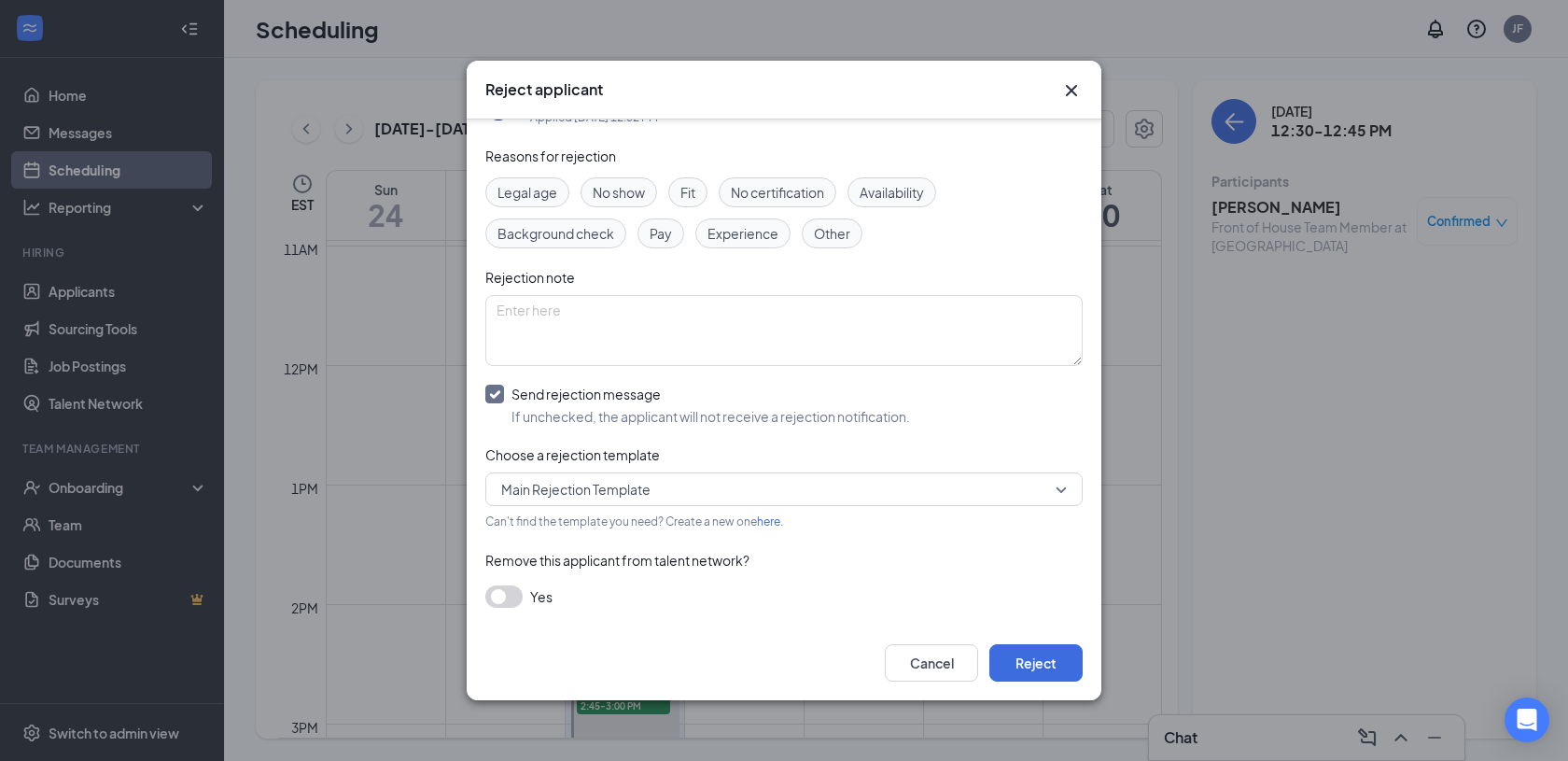
click at [1065, 89] on icon "Cross" at bounding box center [1071, 90] width 22 height 22
